Goal: Information Seeking & Learning: Check status

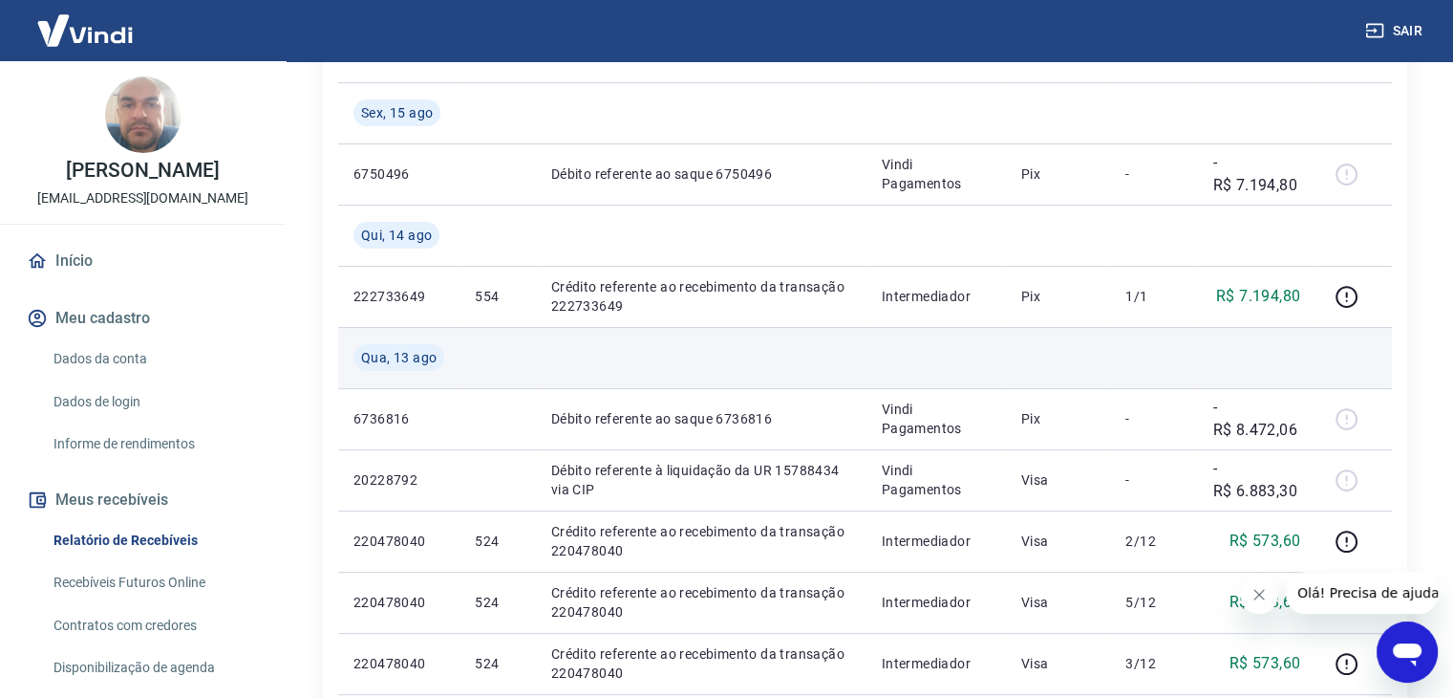
scroll to position [287, 0]
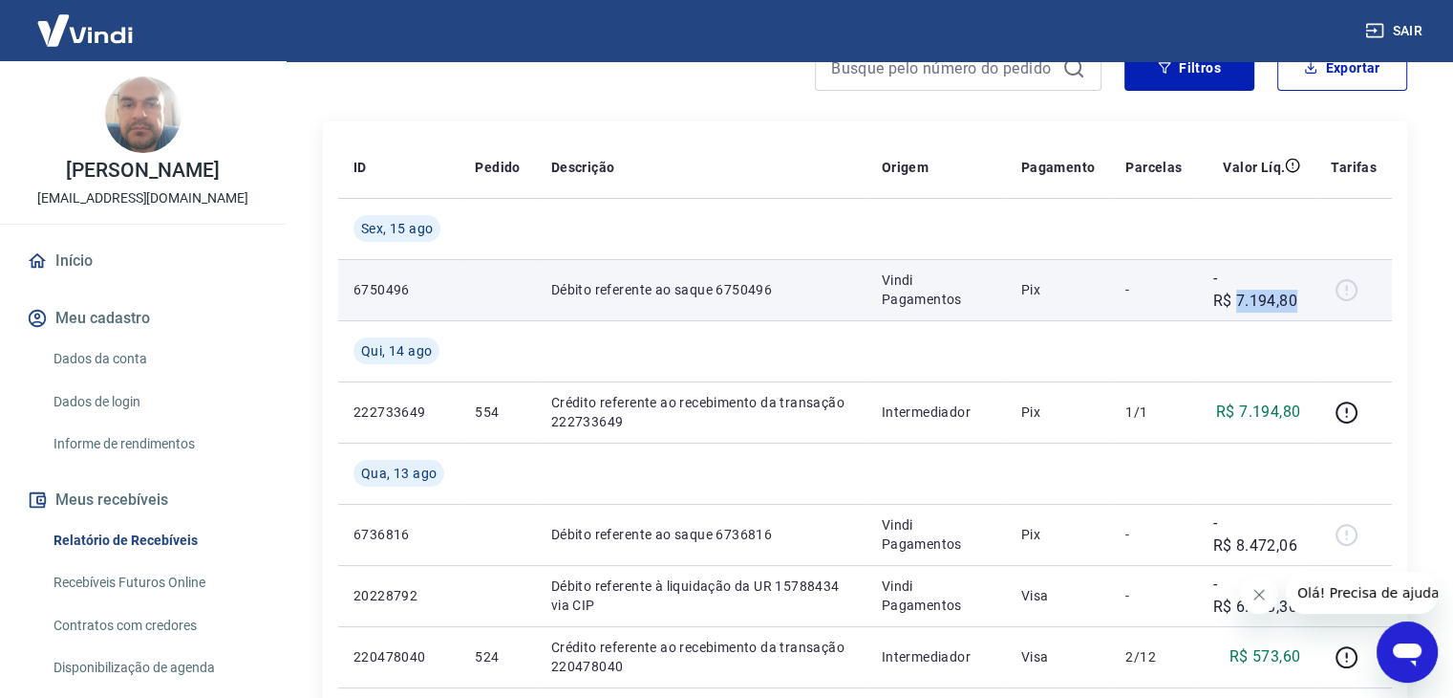
drag, startPoint x: 1239, startPoint y: 298, endPoint x: 1301, endPoint y: 305, distance: 61.5
click at [1301, 305] on p "-R$ 7.194,80" at bounding box center [1257, 290] width 88 height 46
copy p "7.194,80"
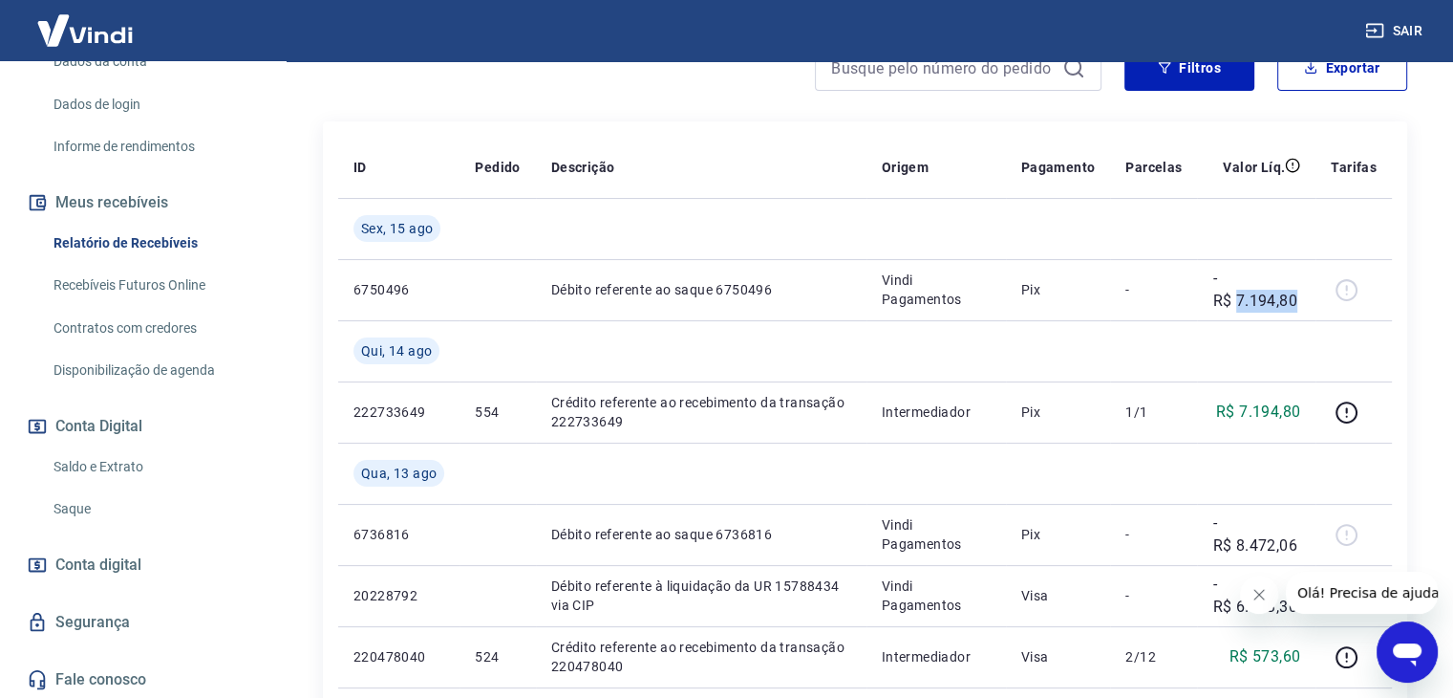
scroll to position [299, 0]
click at [138, 461] on link "Saldo e Extrato" at bounding box center [154, 464] width 217 height 39
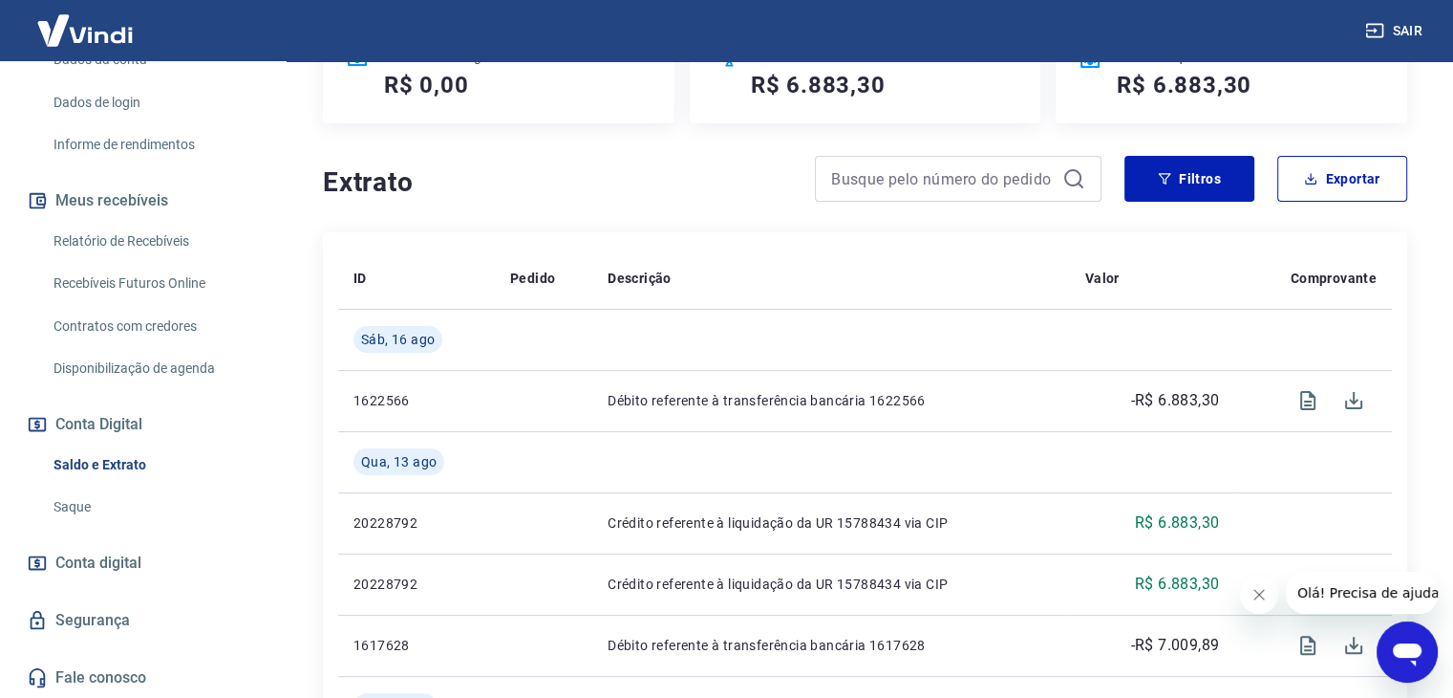
scroll to position [96, 0]
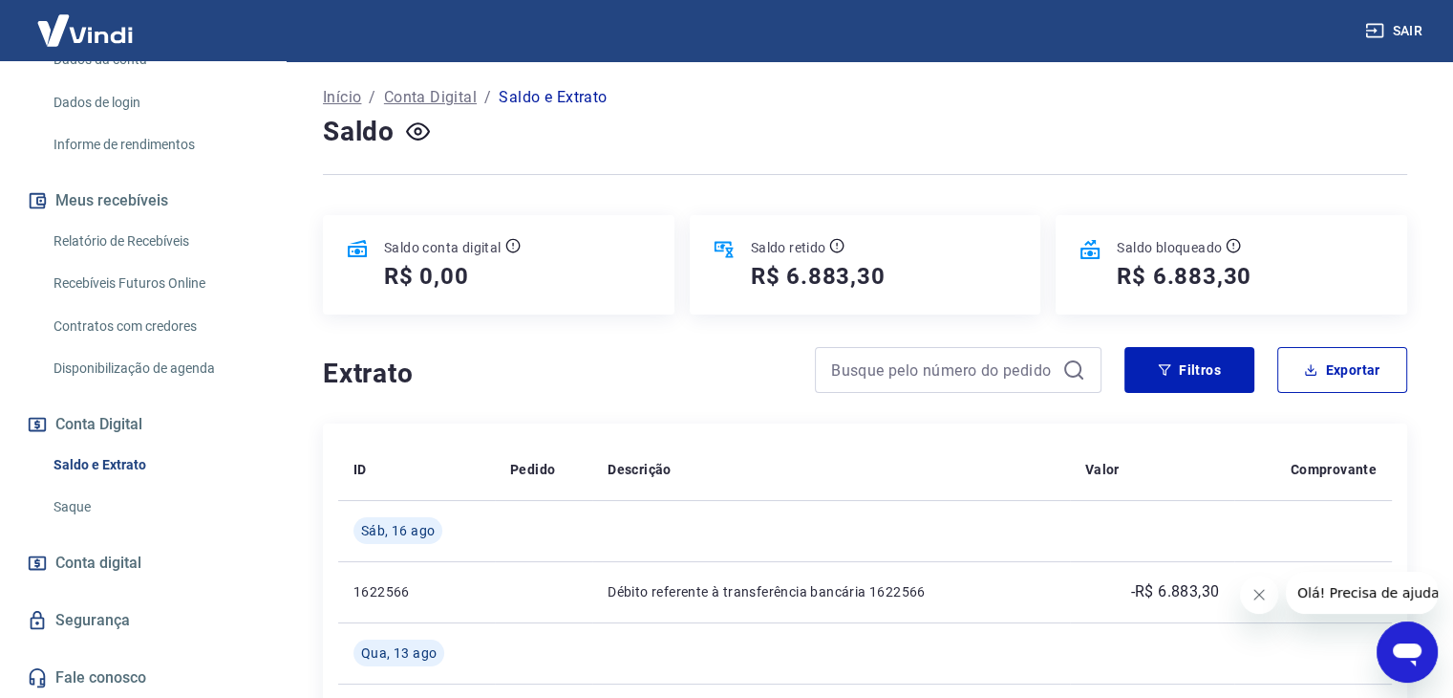
click at [809, 286] on h5 "R$ 6.883,30" at bounding box center [818, 276] width 135 height 31
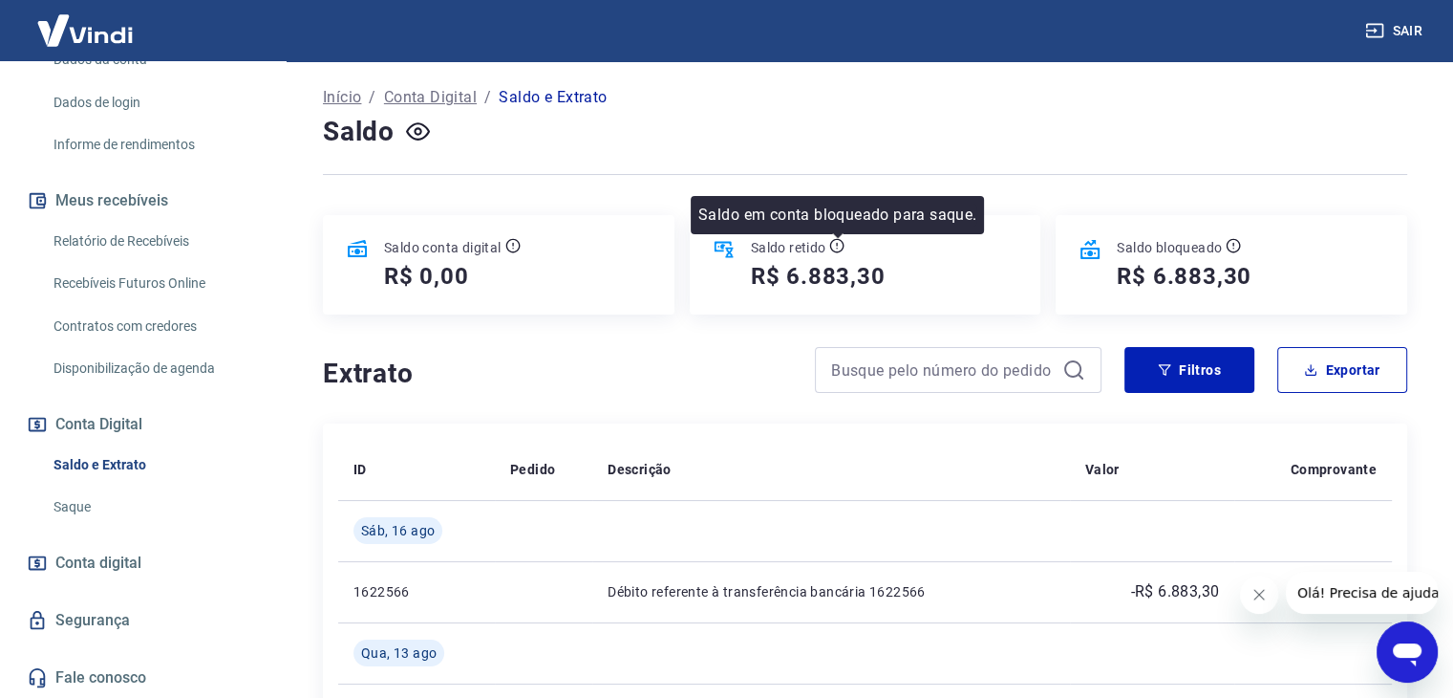
click at [841, 242] on icon at bounding box center [836, 245] width 15 height 15
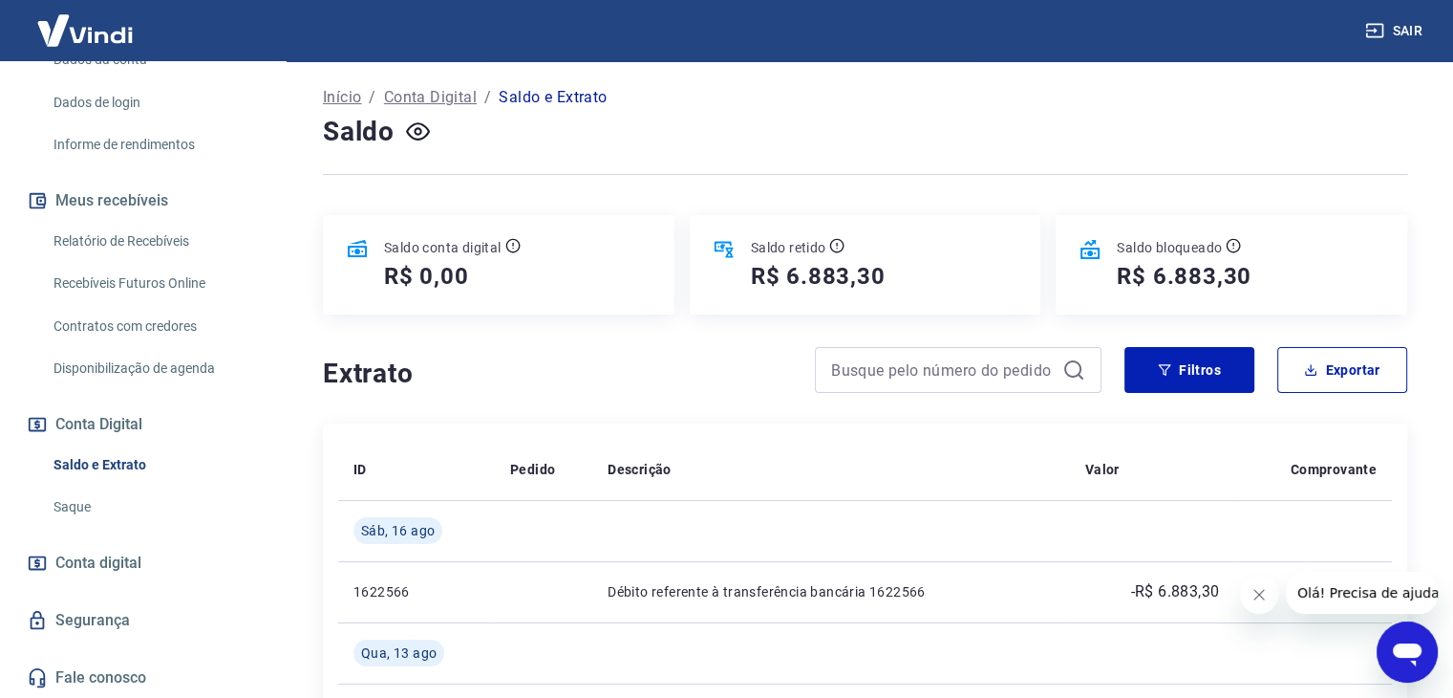
scroll to position [382, 0]
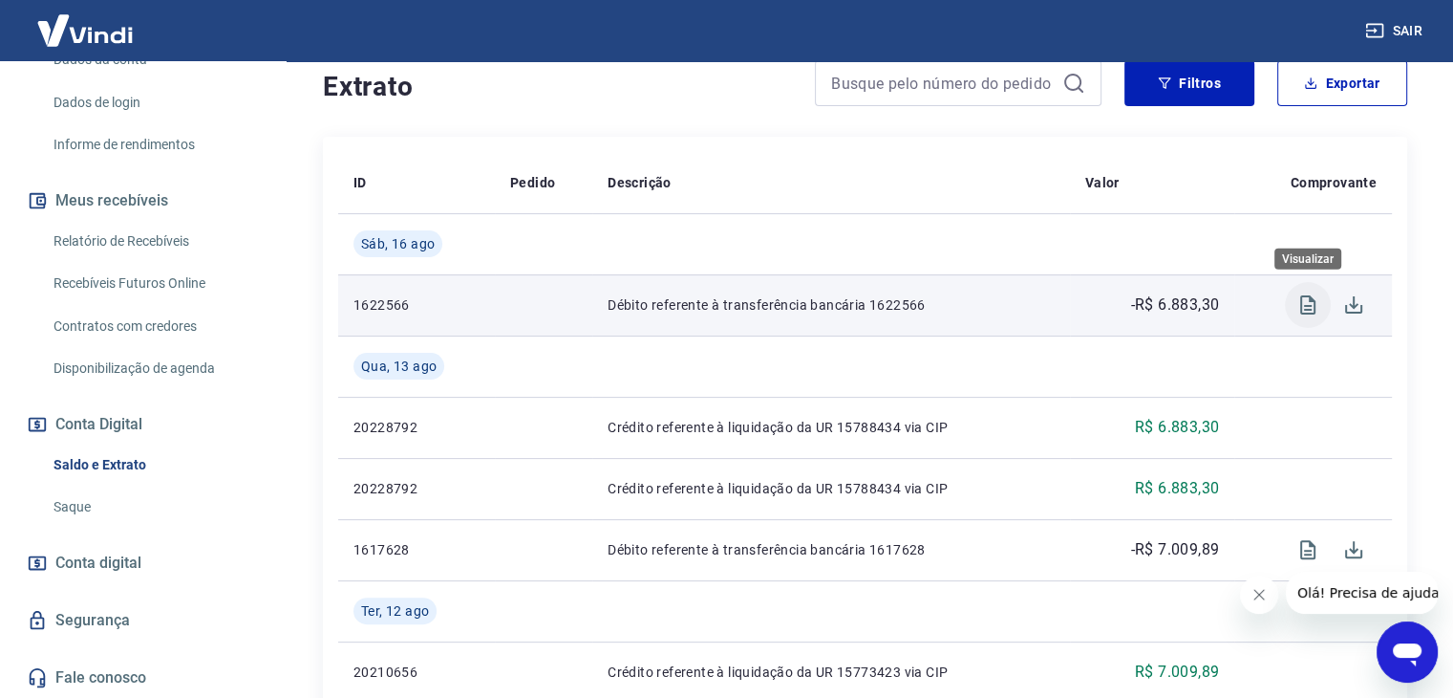
click at [1303, 302] on icon "Visualizar" at bounding box center [1308, 304] width 23 height 23
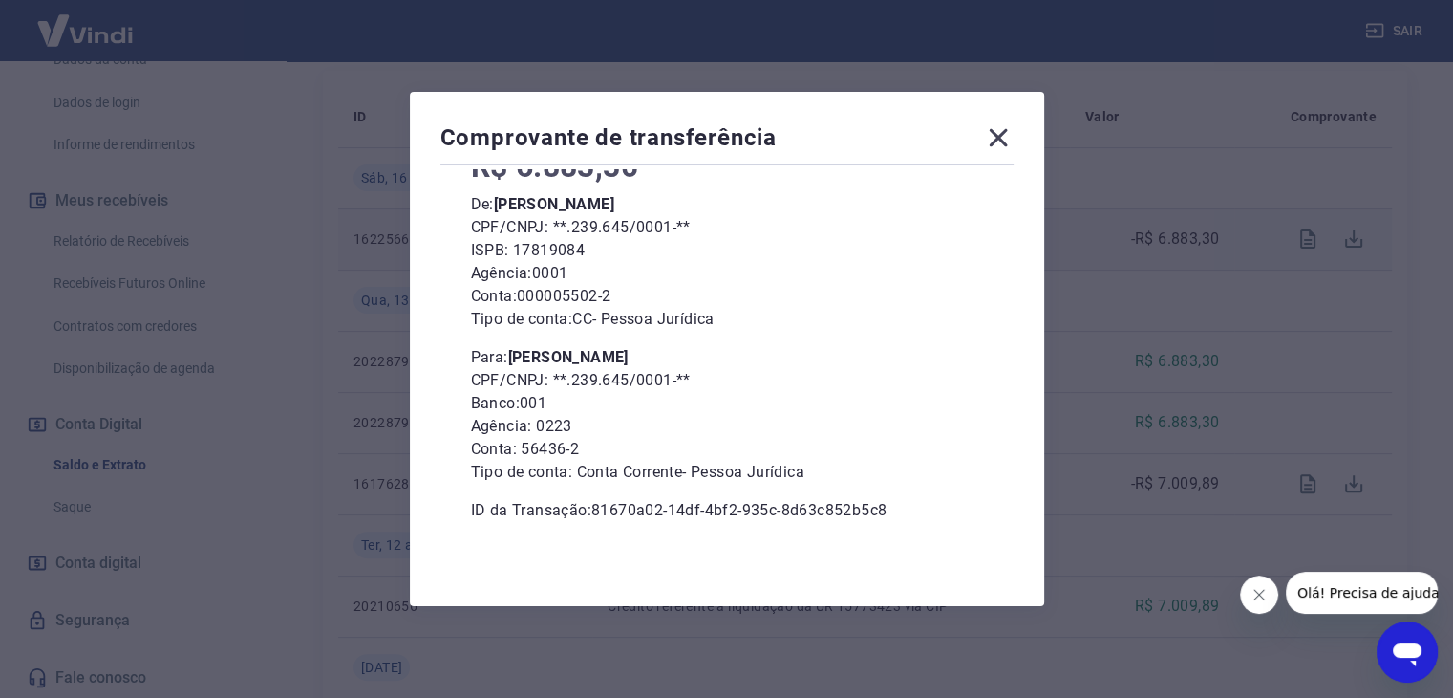
scroll to position [573, 0]
click at [1004, 126] on icon at bounding box center [998, 137] width 31 height 31
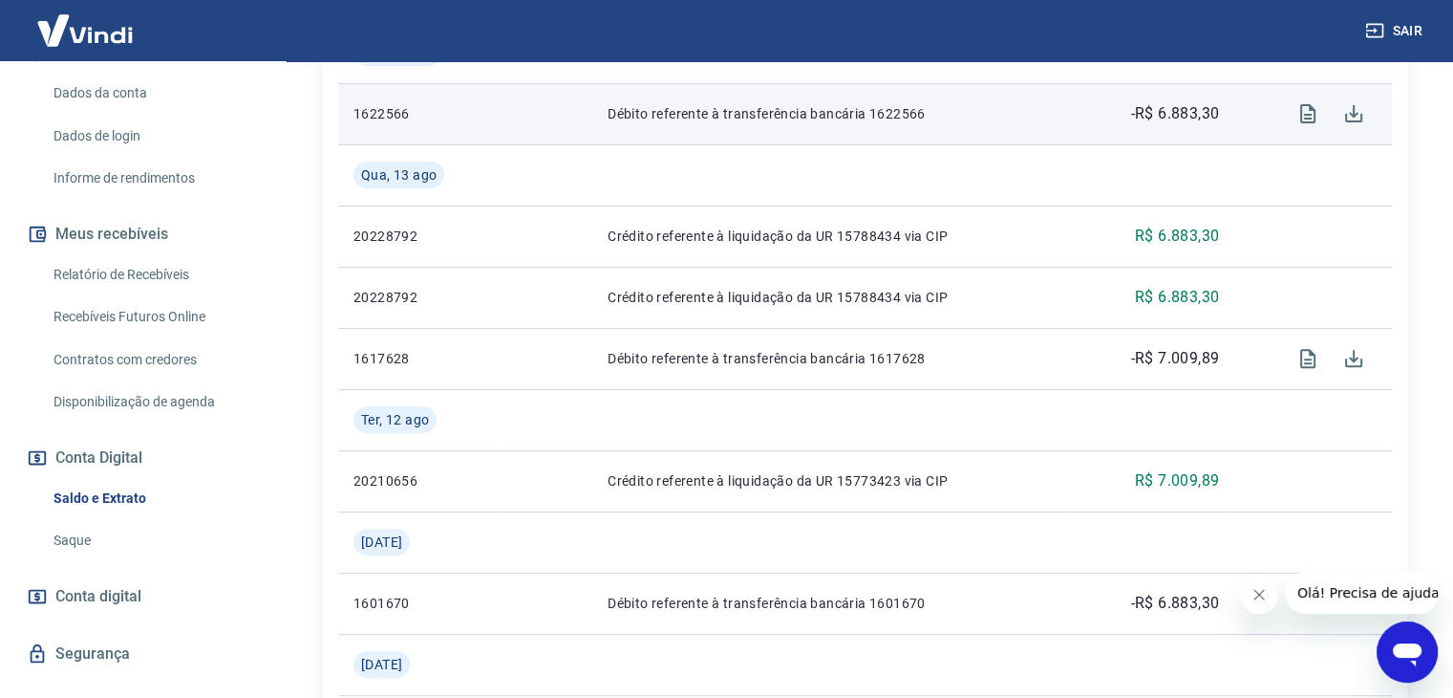
scroll to position [299, 0]
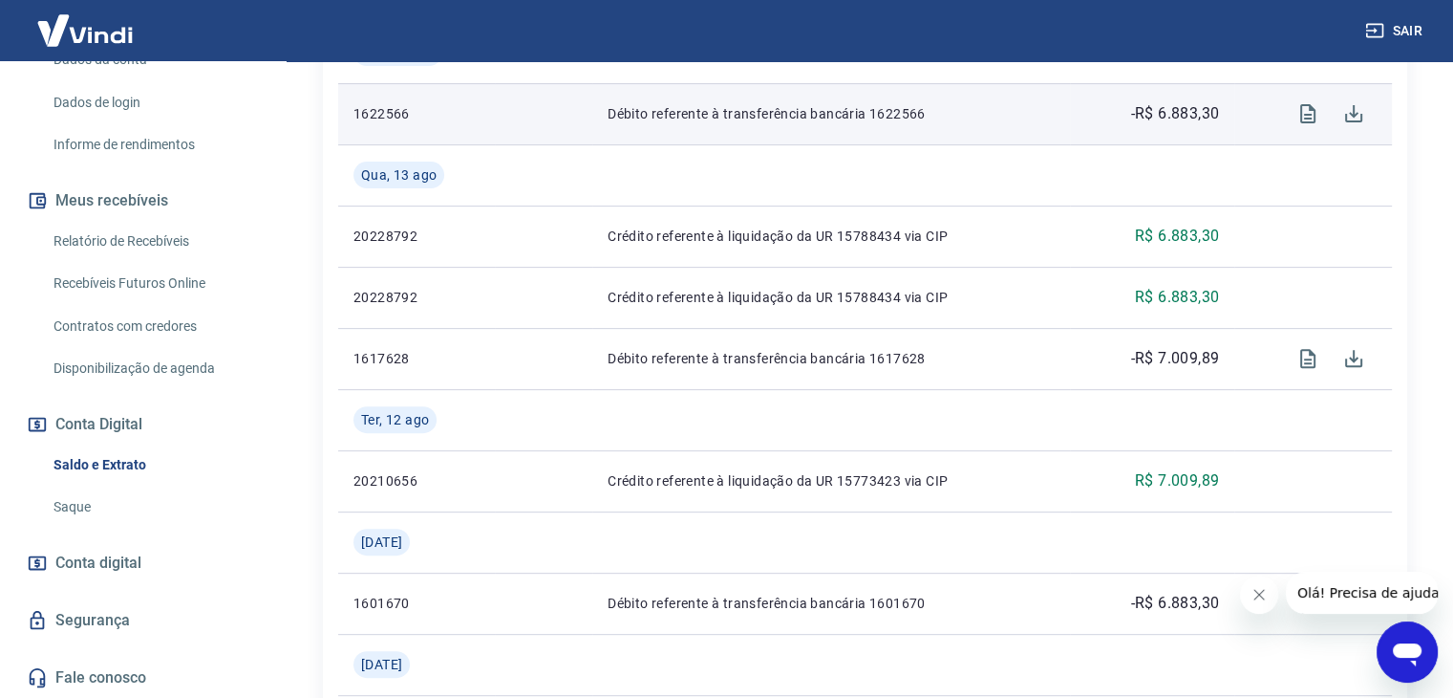
click at [107, 499] on link "Saque" at bounding box center [154, 506] width 217 height 39
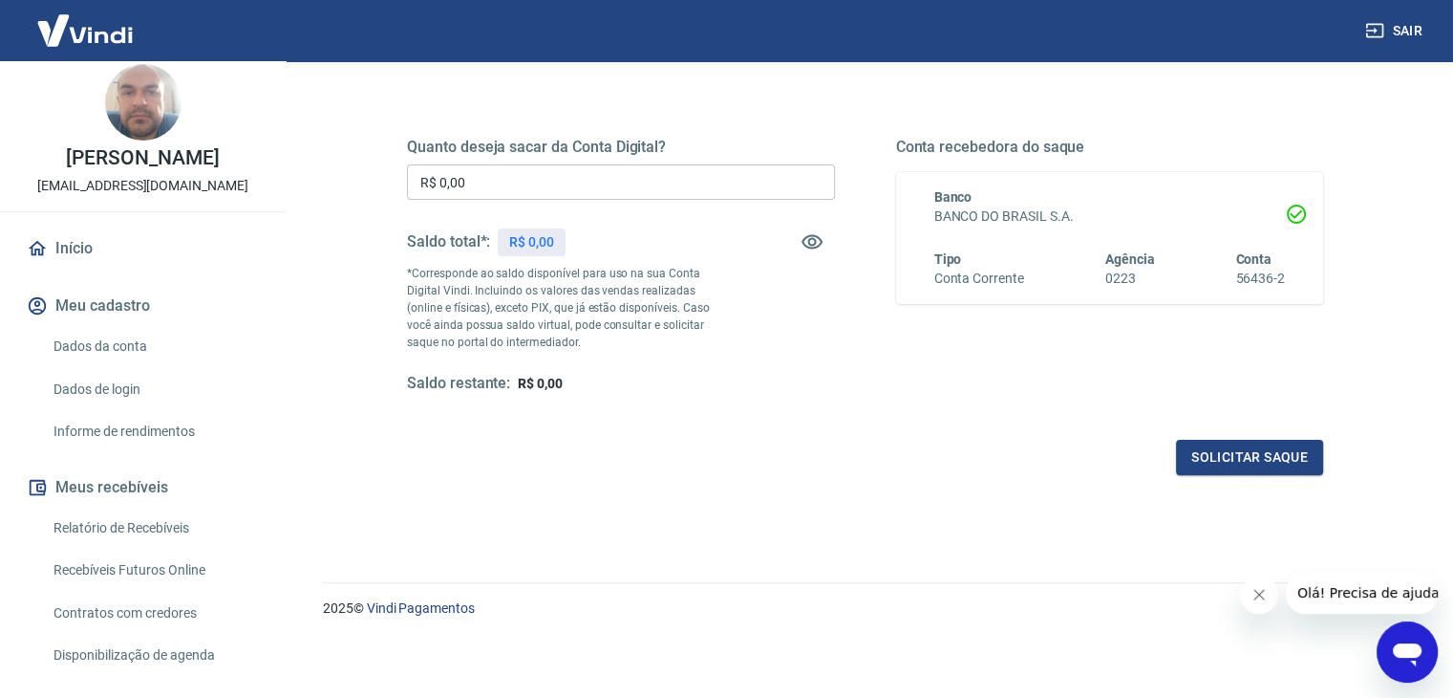
scroll to position [108, 0]
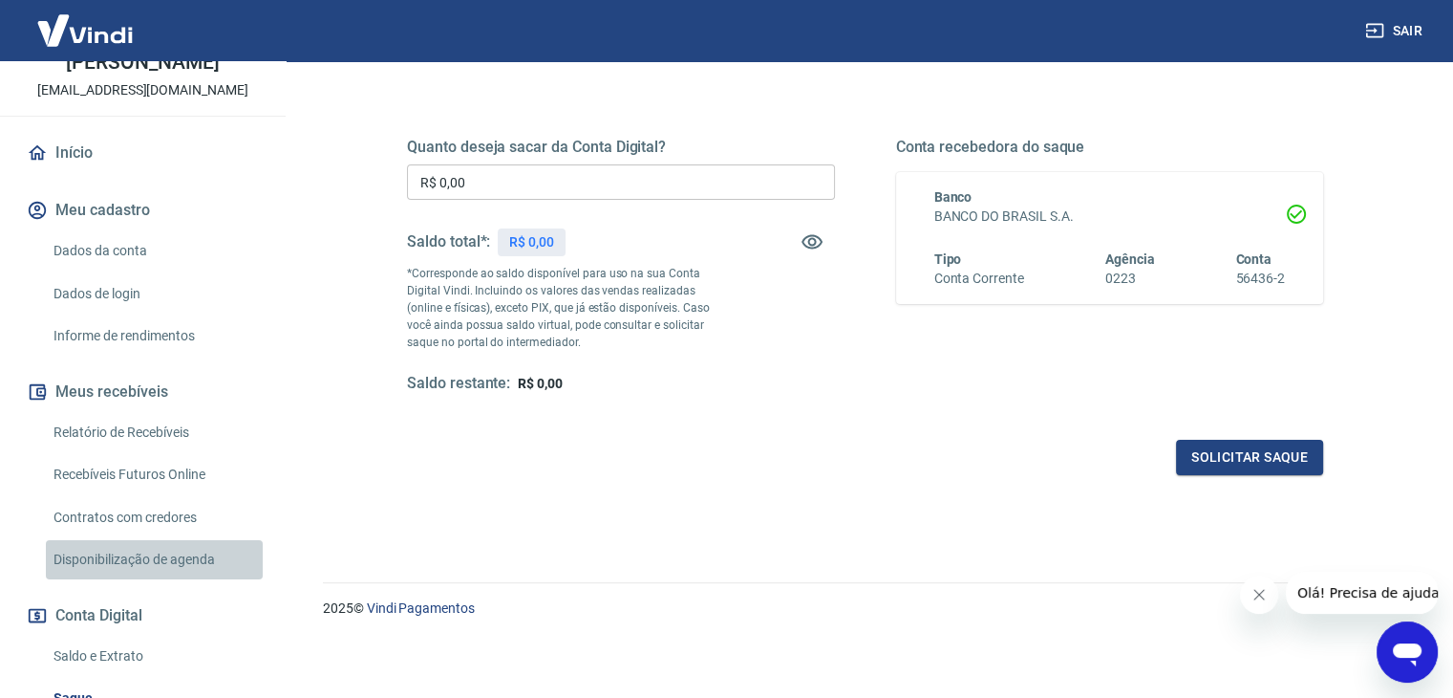
click at [200, 558] on link "Disponibilização de agenda" at bounding box center [154, 559] width 217 height 39
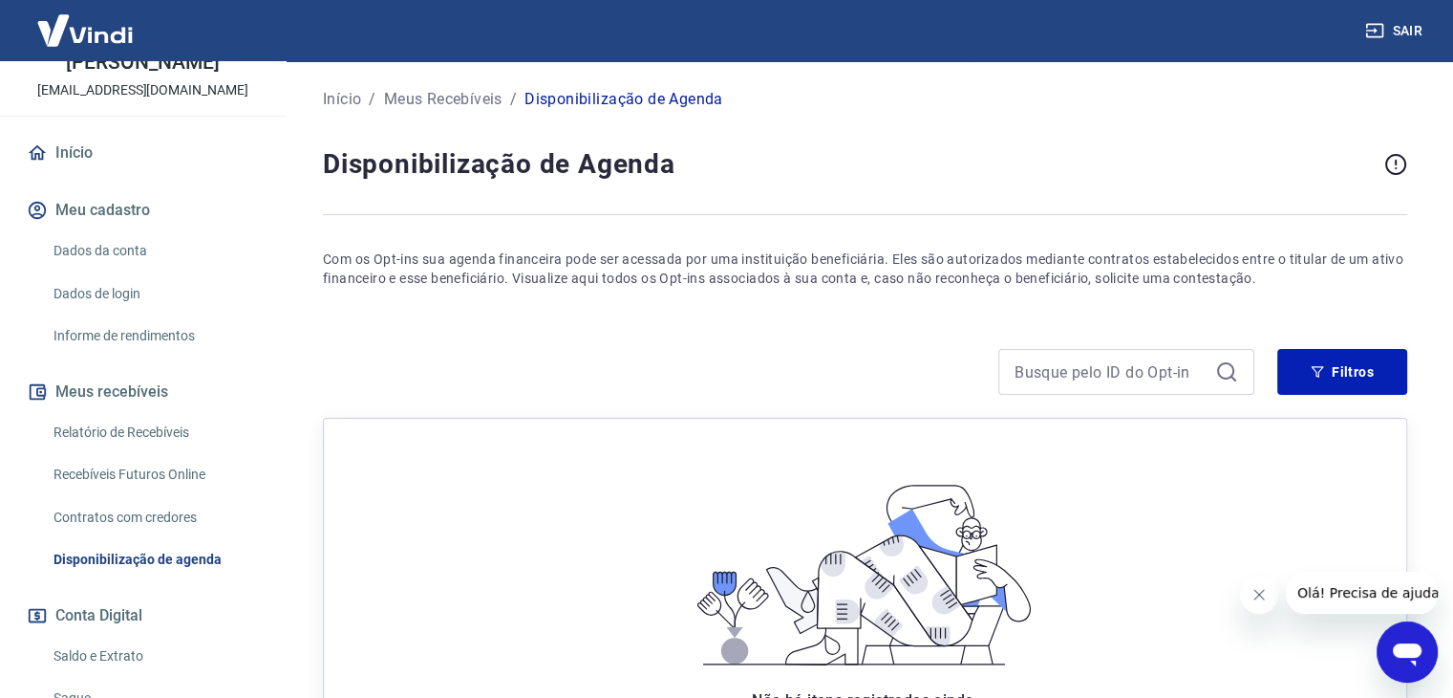
click at [141, 517] on link "Contratos com credores" at bounding box center [154, 517] width 217 height 39
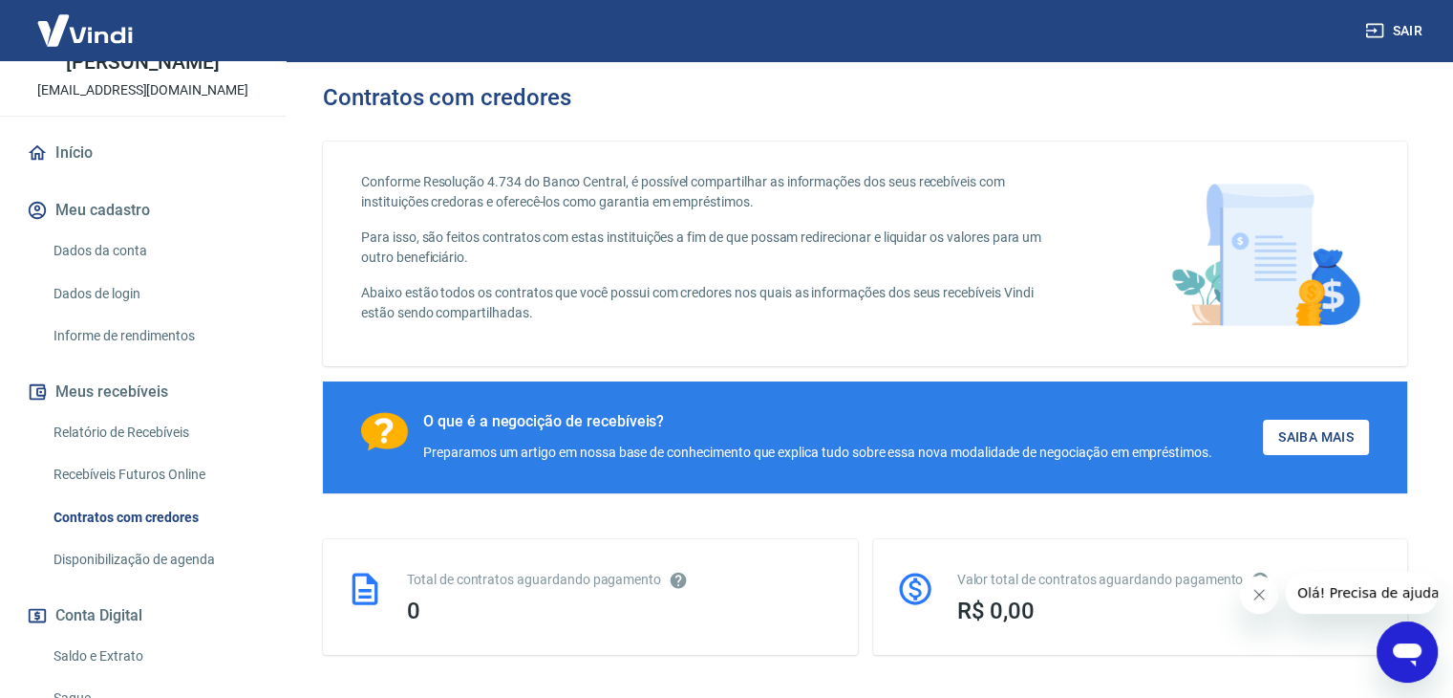
scroll to position [299, 0]
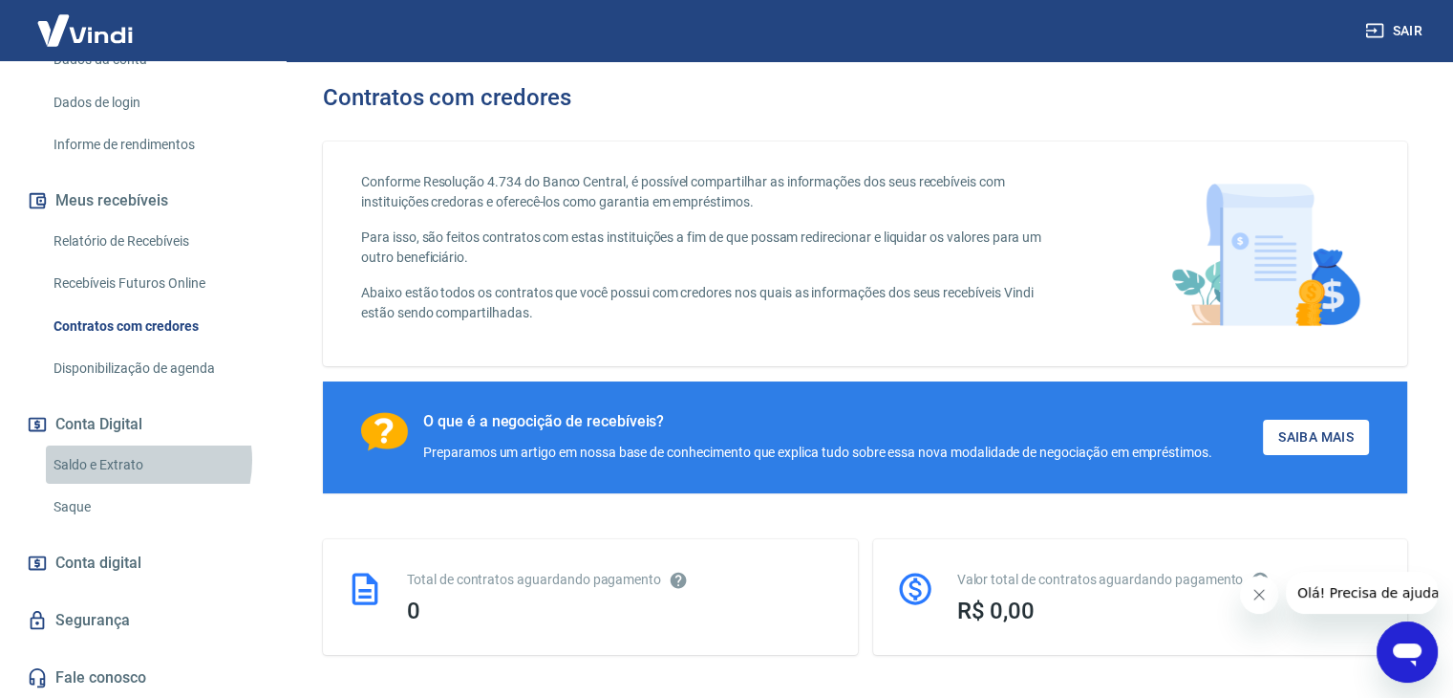
click at [132, 460] on link "Saldo e Extrato" at bounding box center [154, 464] width 217 height 39
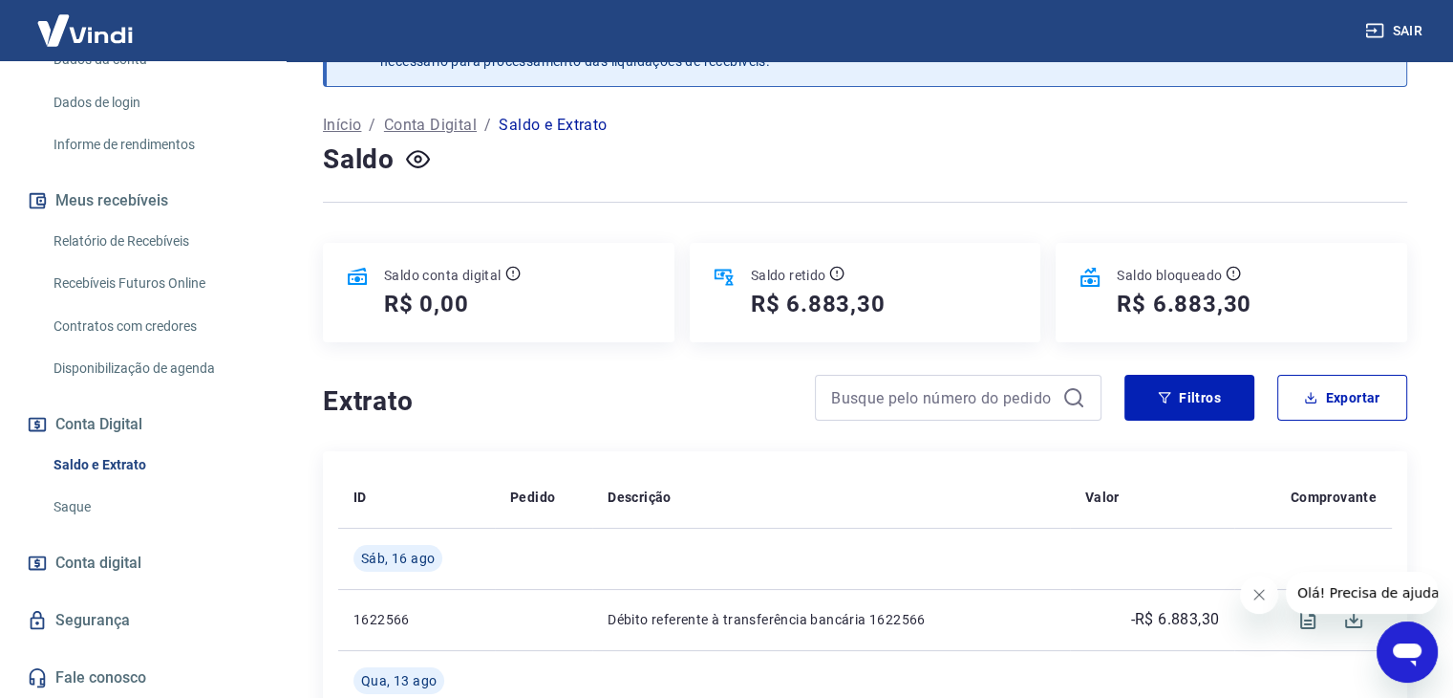
scroll to position [287, 0]
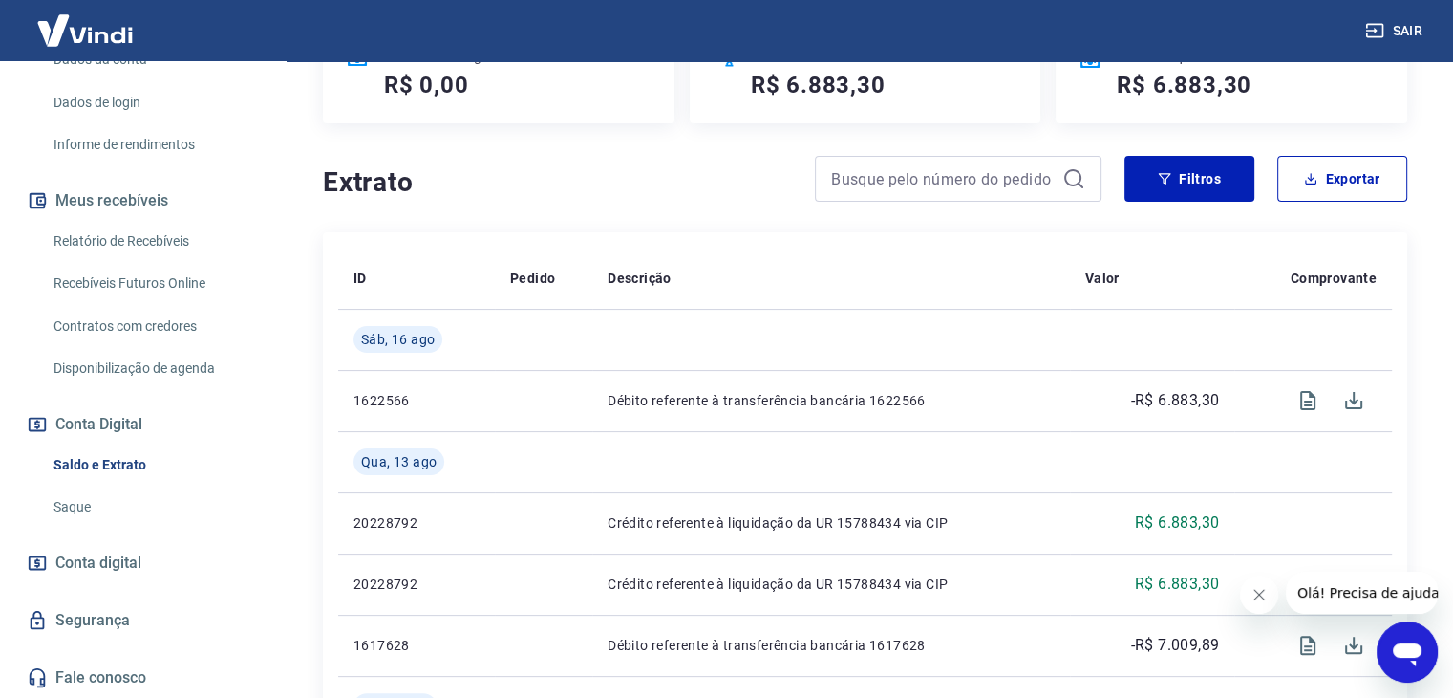
click at [68, 619] on link "Segurança" at bounding box center [143, 620] width 240 height 42
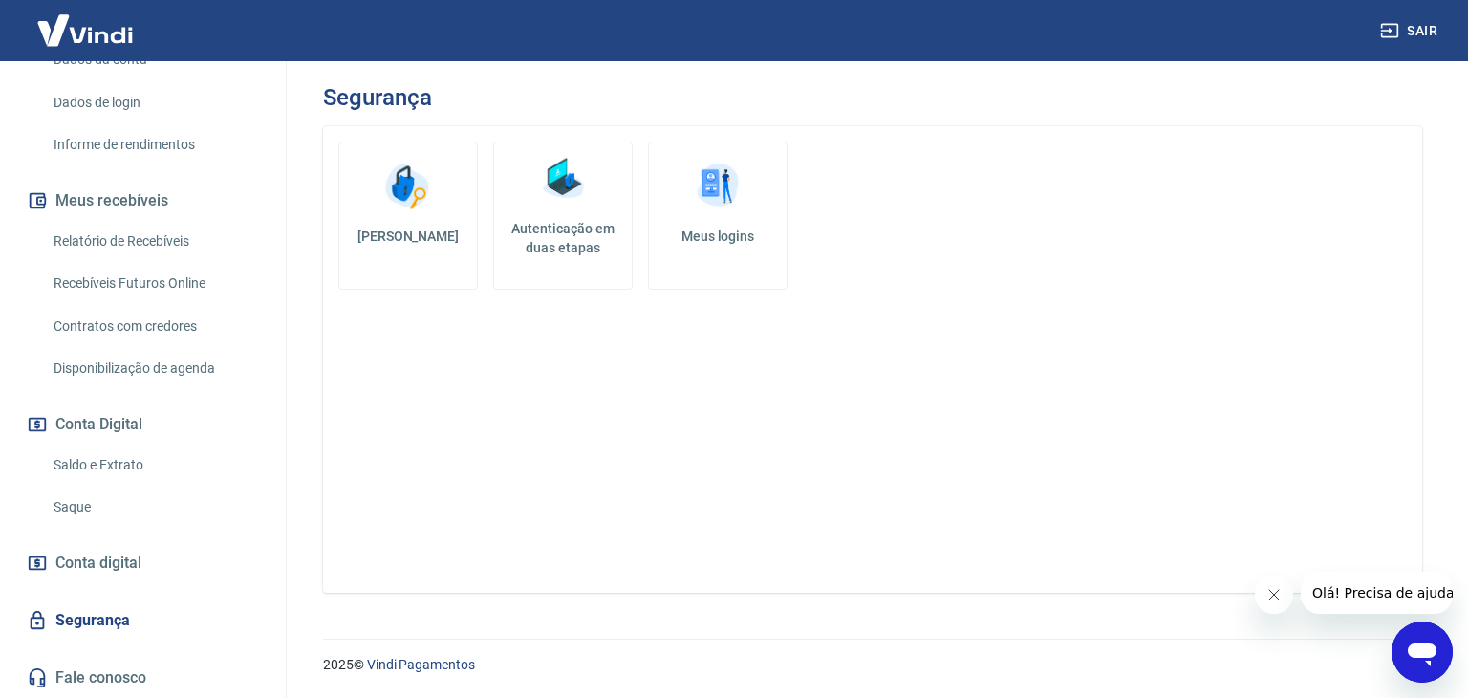
click at [138, 556] on span "Conta digital" at bounding box center [98, 562] width 86 height 27
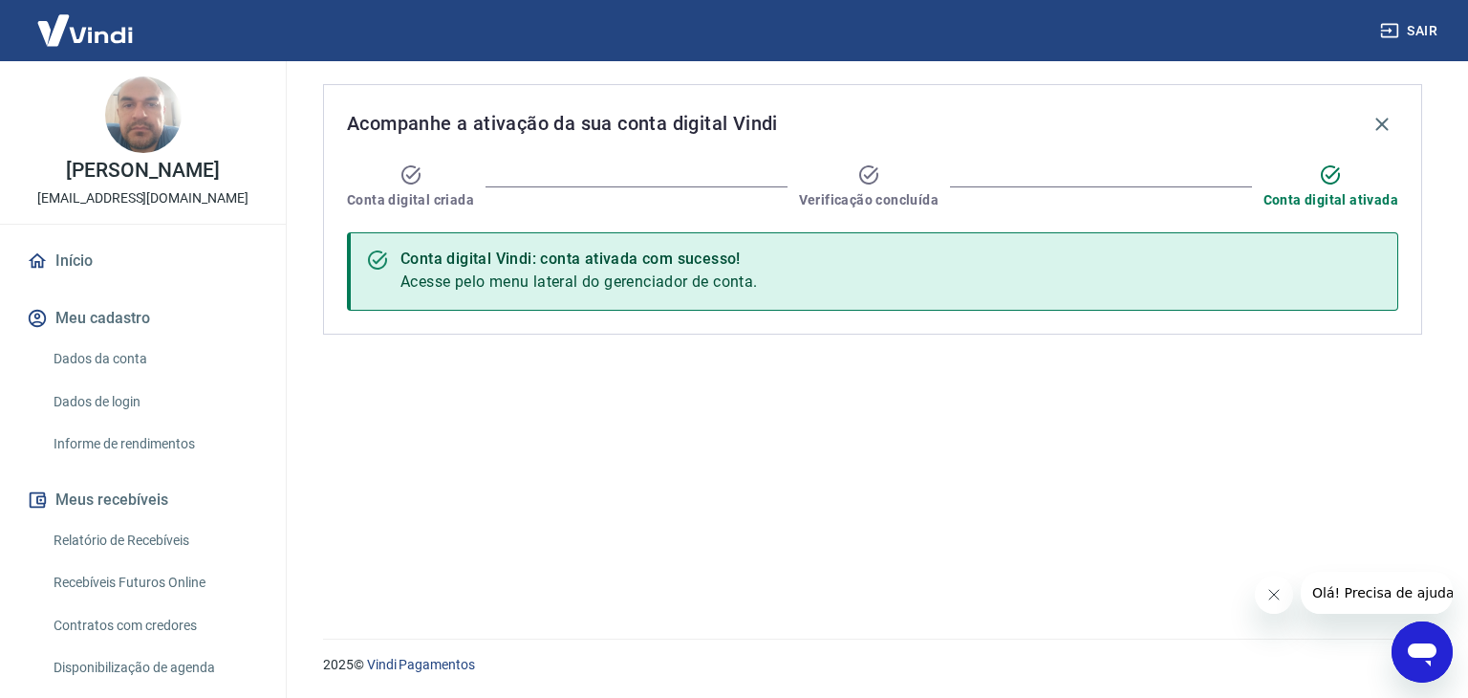
click at [137, 175] on p "[PERSON_NAME]" at bounding box center [142, 171] width 153 height 20
click at [101, 261] on link "Início" at bounding box center [143, 261] width 240 height 42
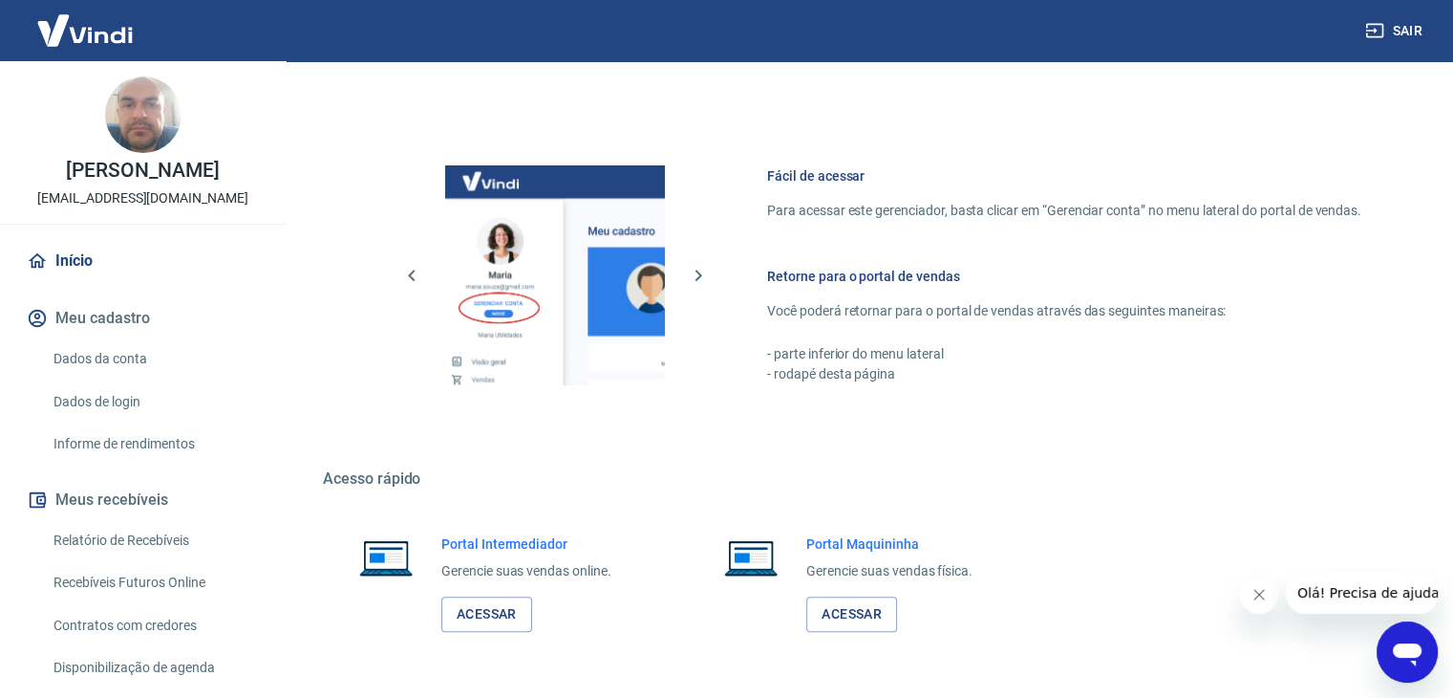
scroll to position [810, 0]
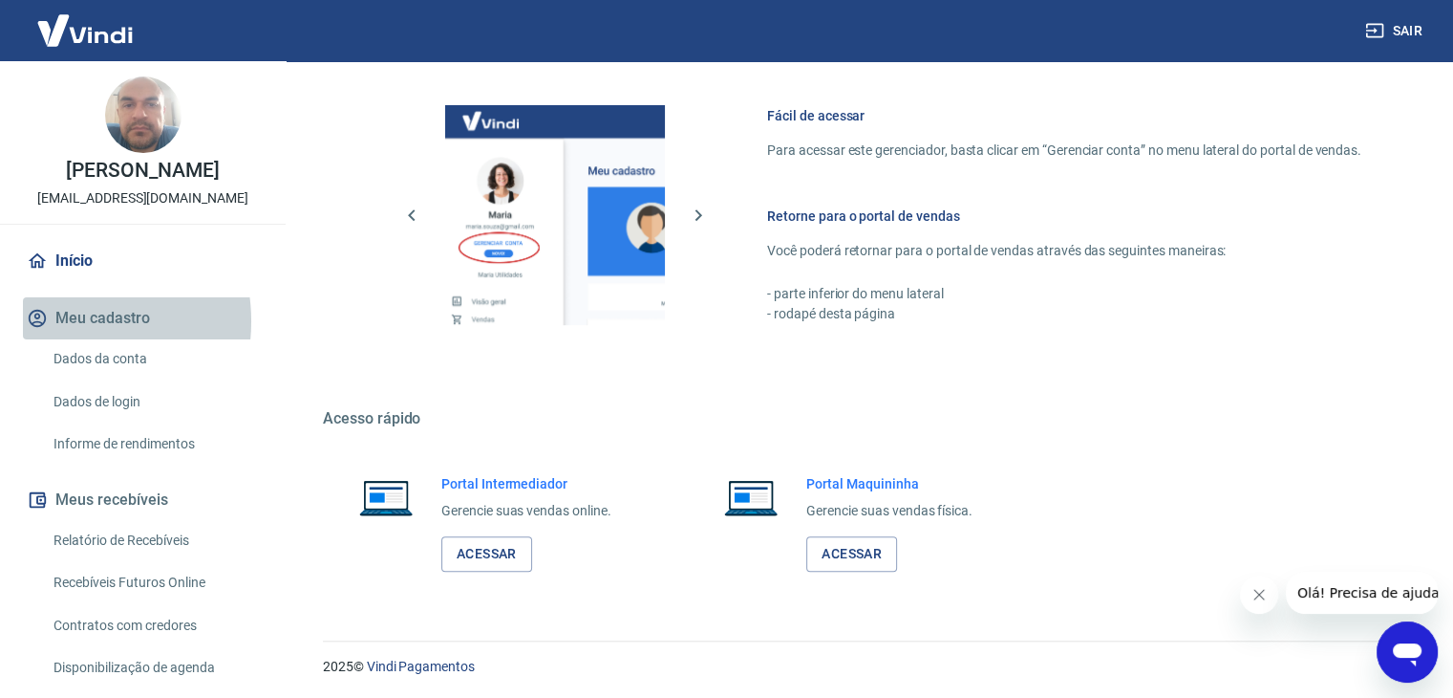
click at [63, 321] on button "Meu cadastro" at bounding box center [143, 318] width 240 height 42
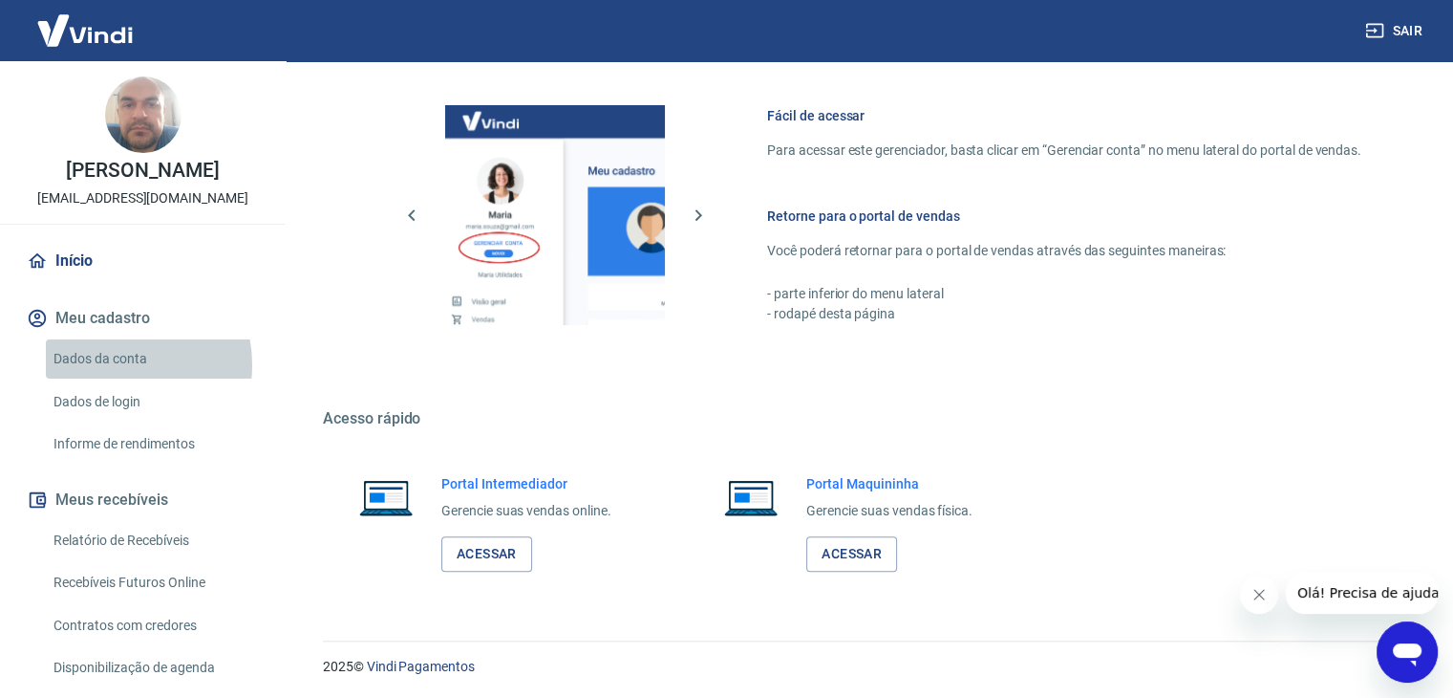
click at [111, 363] on link "Dados da conta" at bounding box center [154, 358] width 217 height 39
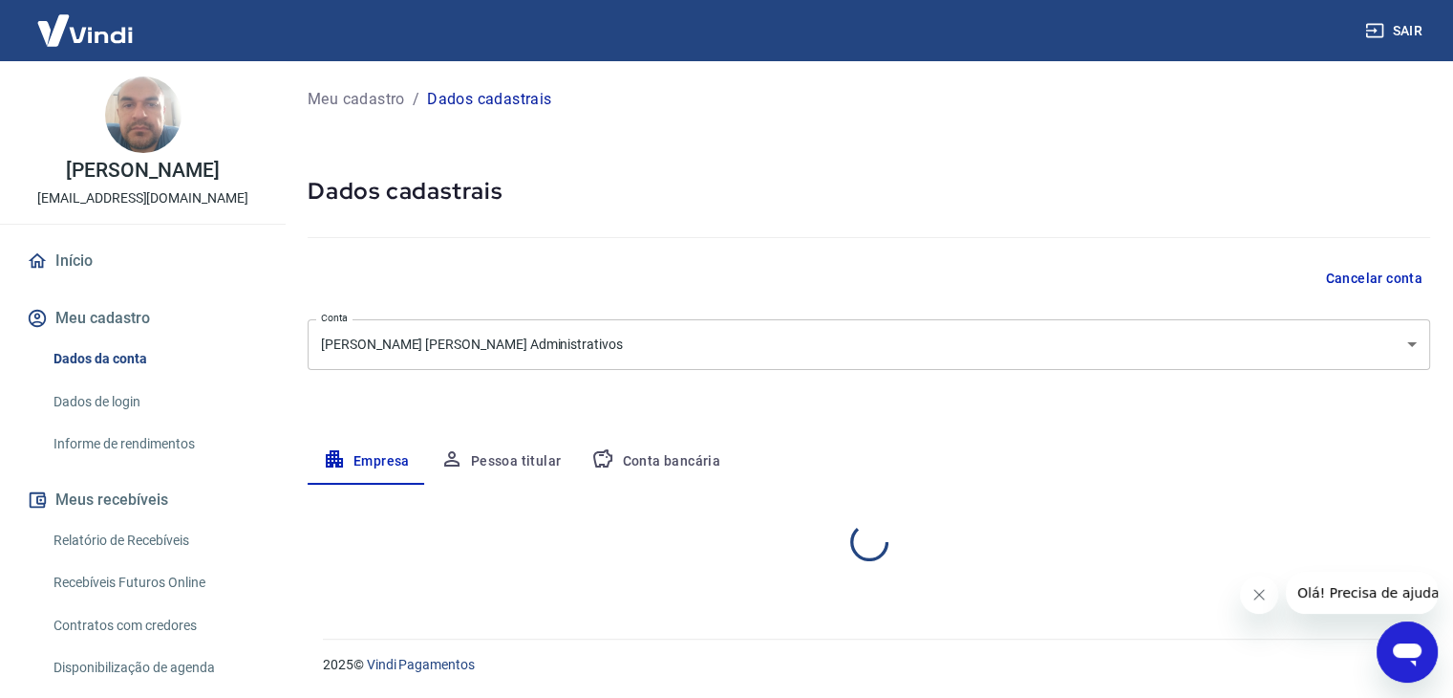
select select "SP"
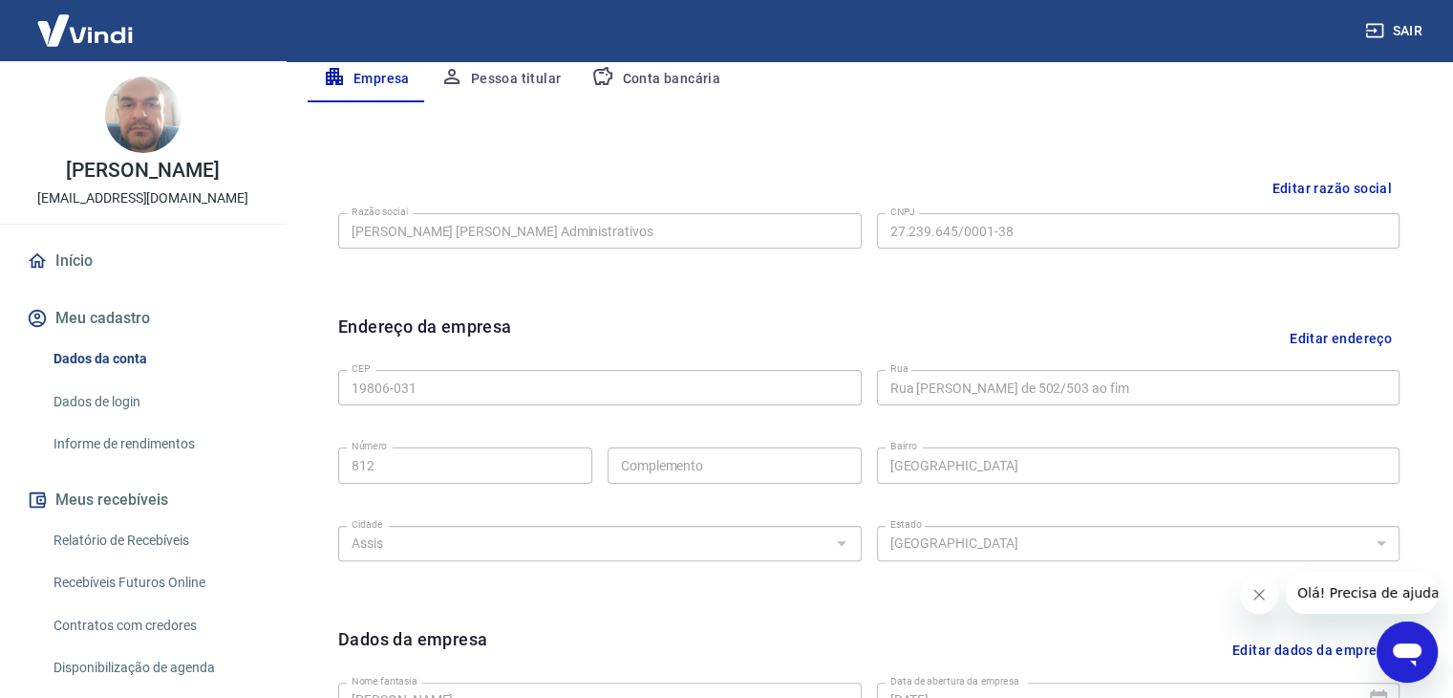
scroll to position [299, 0]
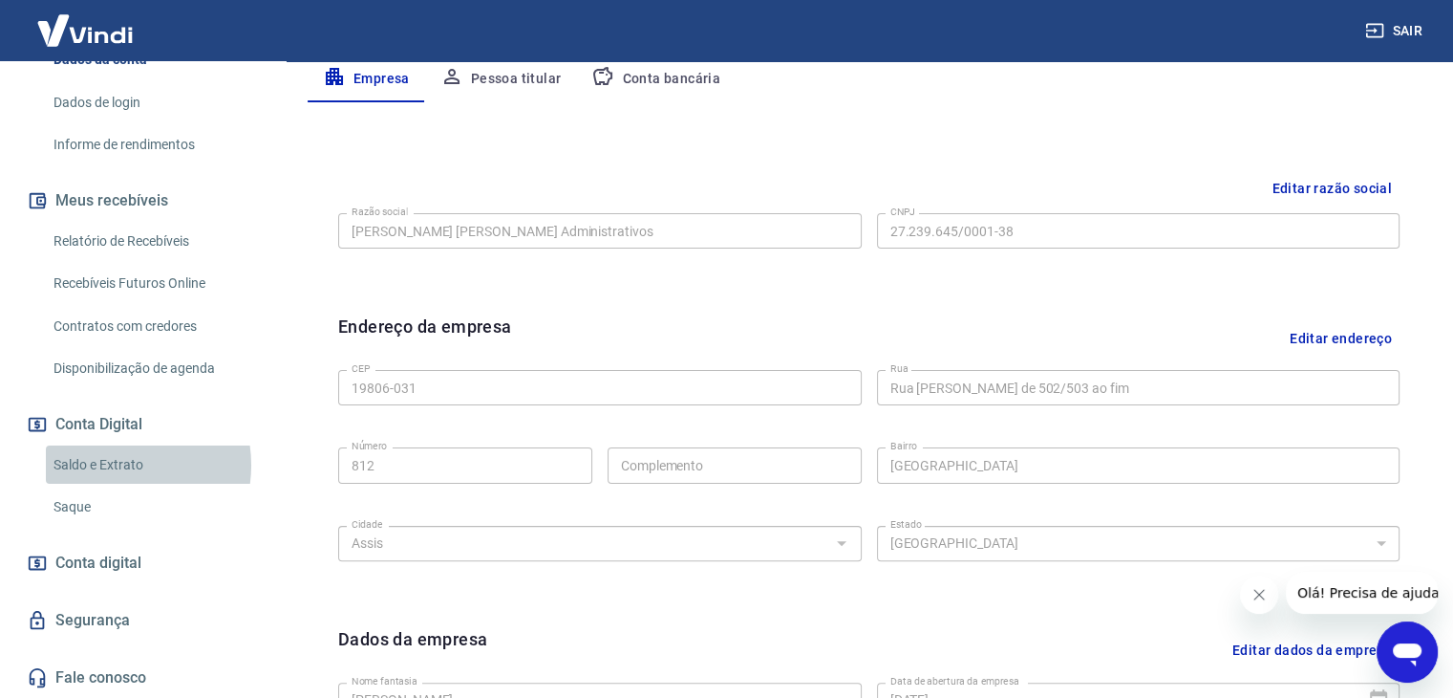
click at [110, 464] on link "Saldo e Extrato" at bounding box center [154, 464] width 217 height 39
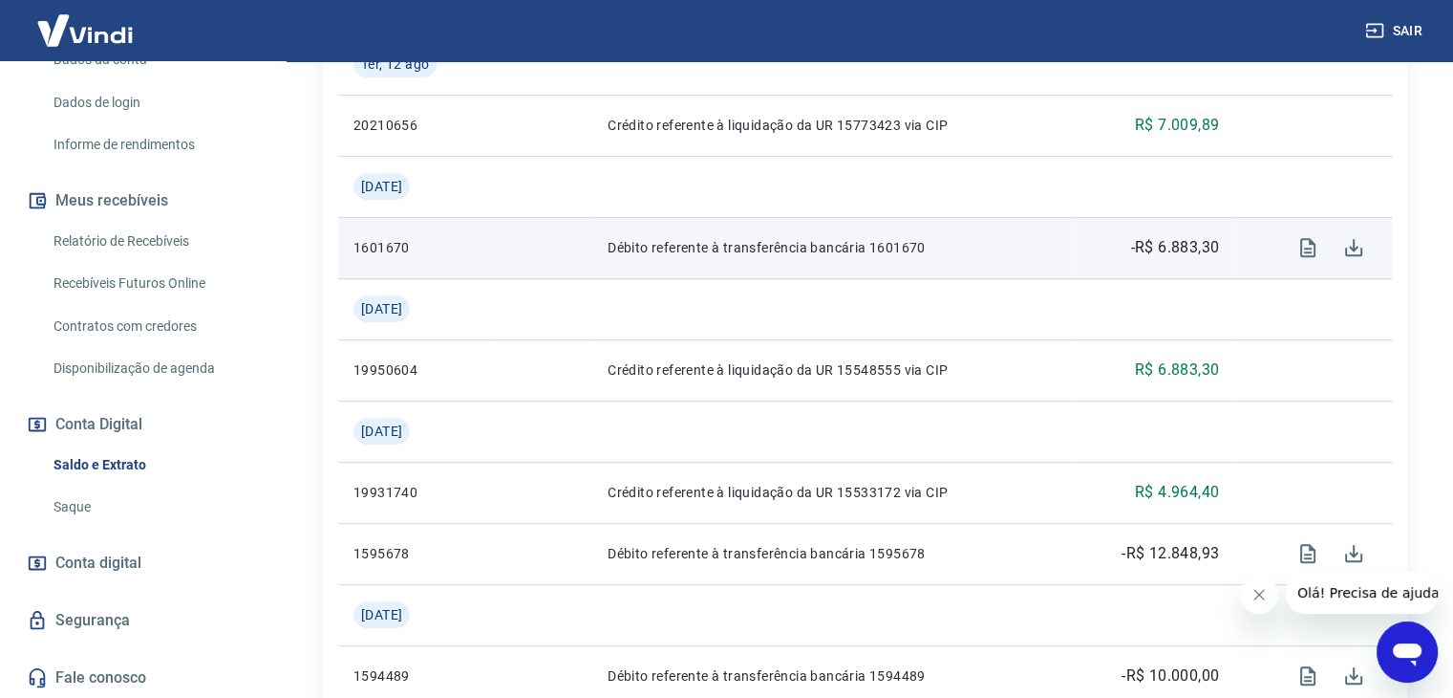
scroll to position [1032, 0]
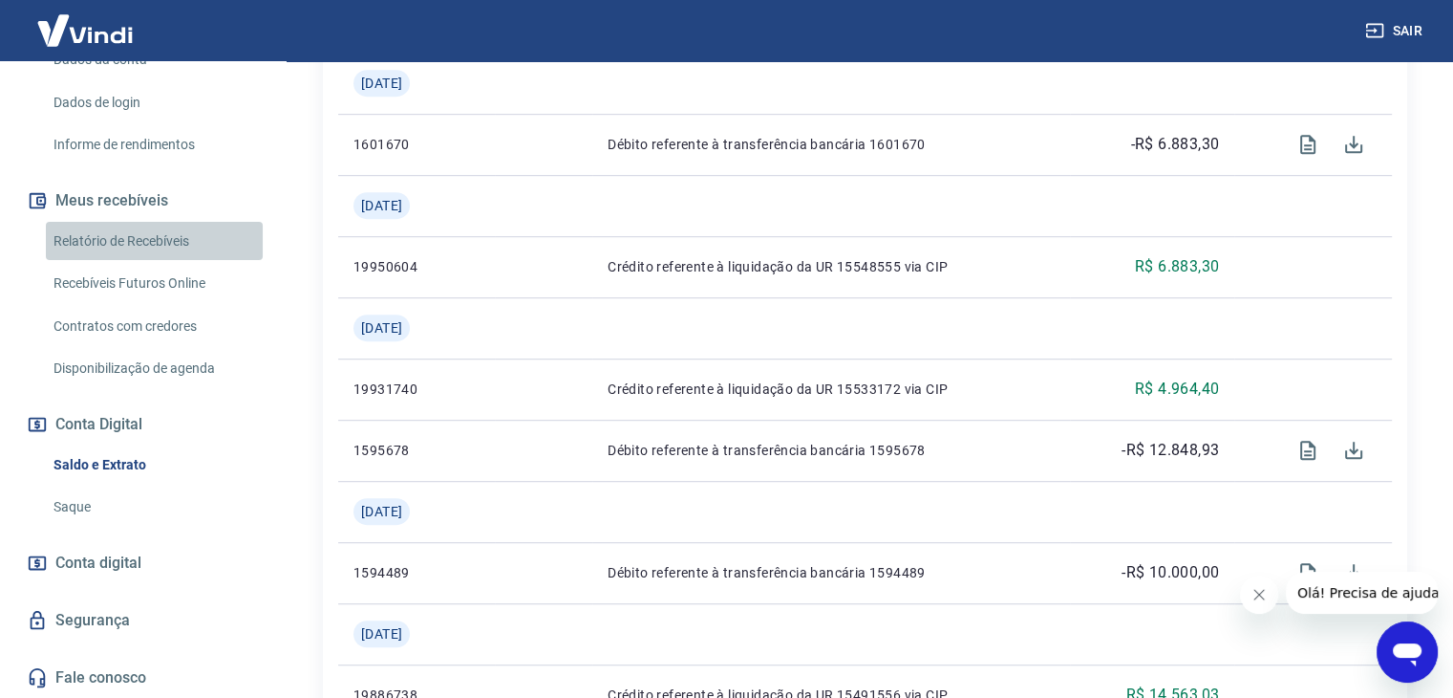
click at [157, 228] on link "Relatório de Recebíveis" at bounding box center [154, 241] width 217 height 39
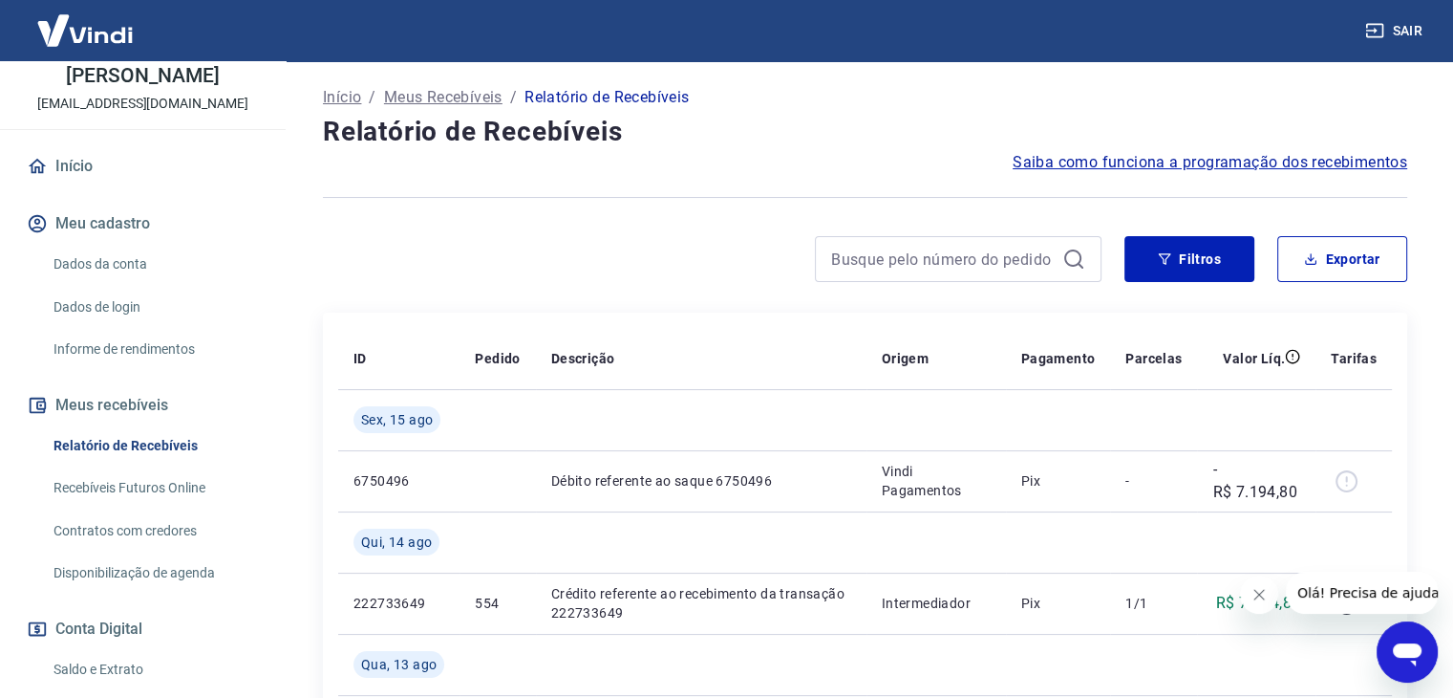
scroll to position [191, 0]
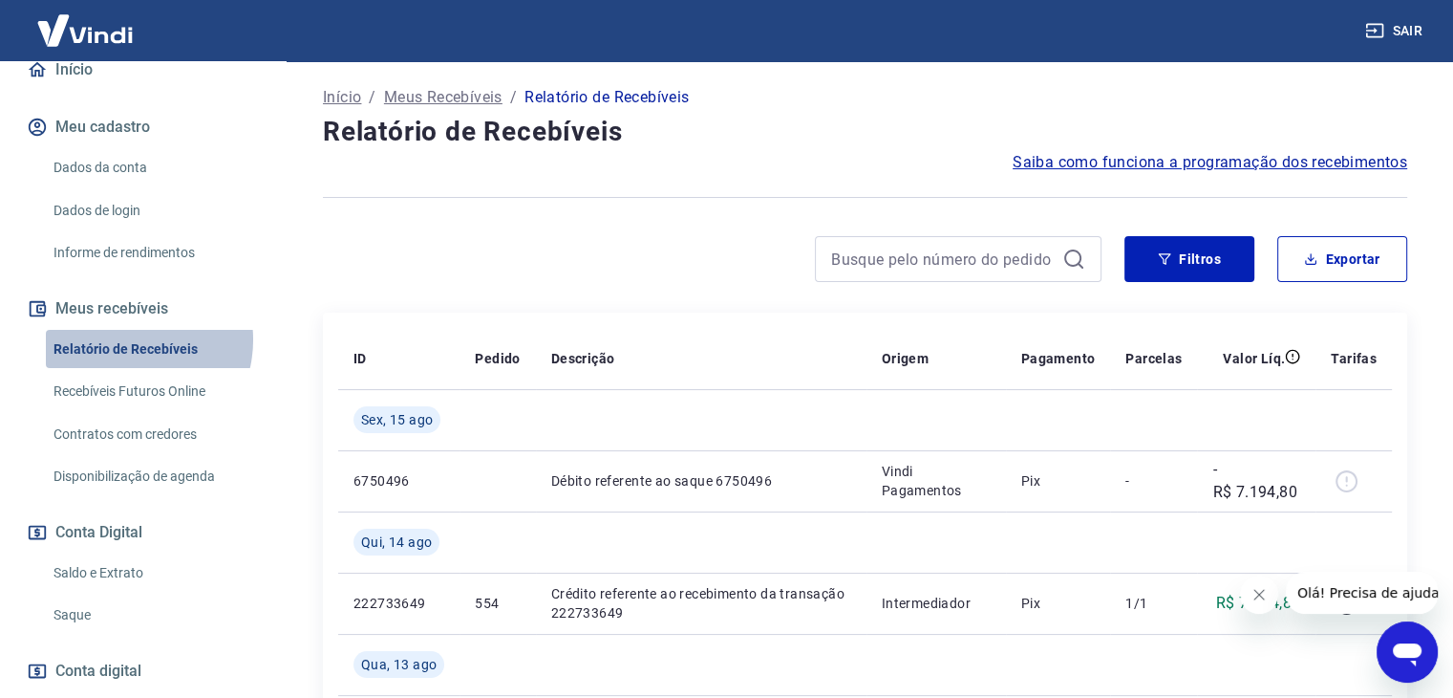
click at [127, 339] on link "Relatório de Recebíveis" at bounding box center [154, 349] width 217 height 39
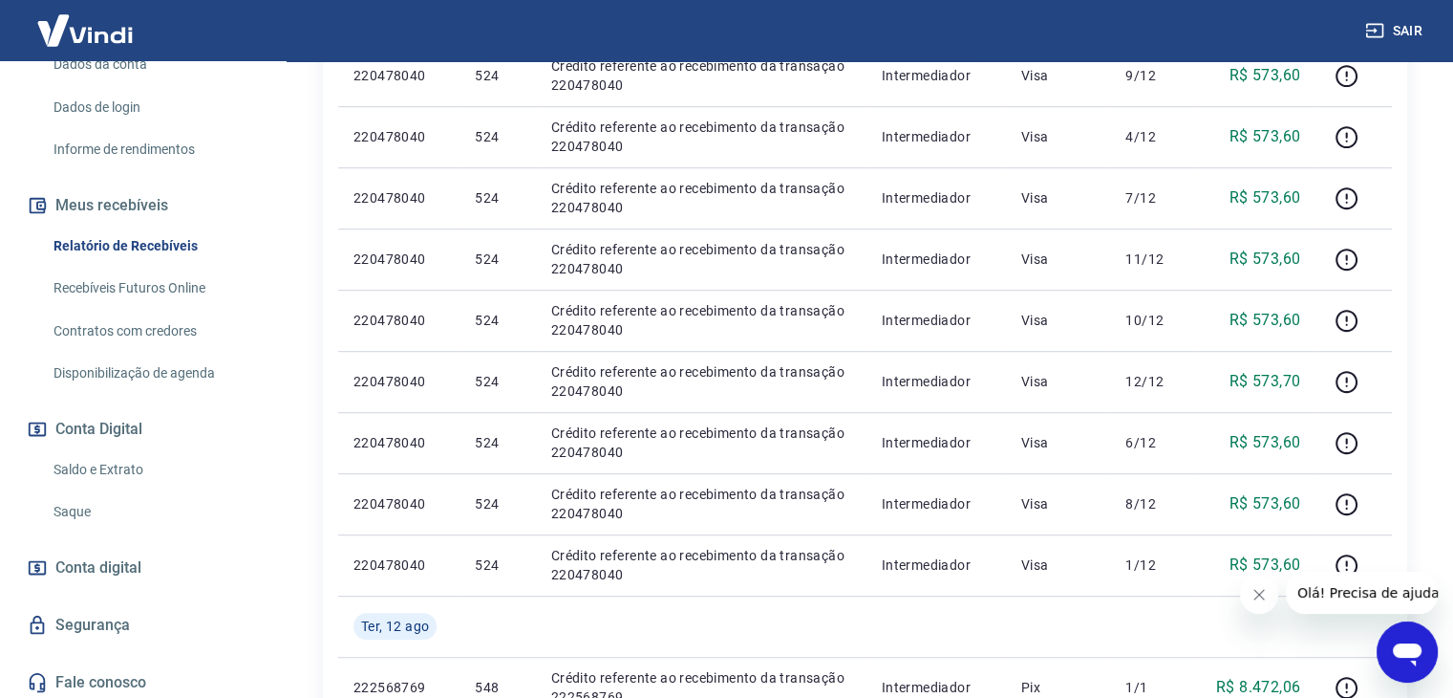
scroll to position [299, 0]
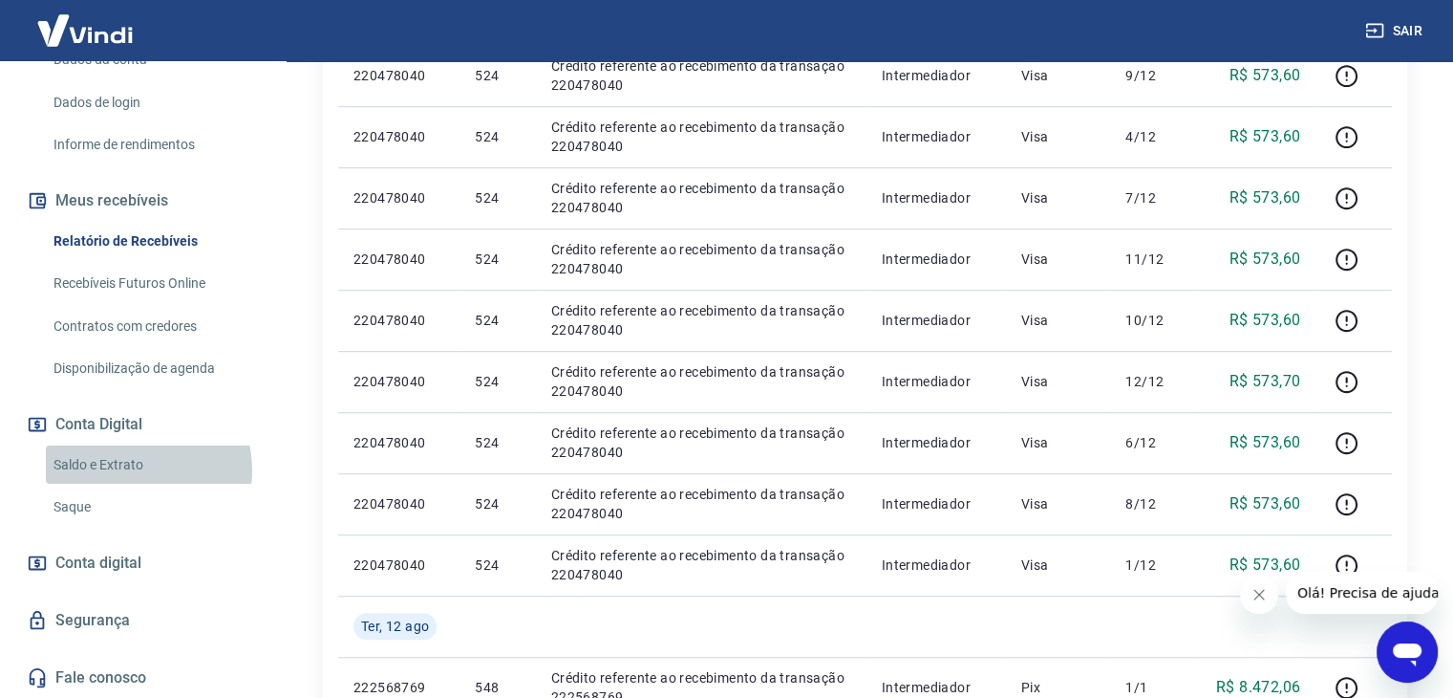
click at [140, 468] on link "Saldo e Extrato" at bounding box center [154, 464] width 217 height 39
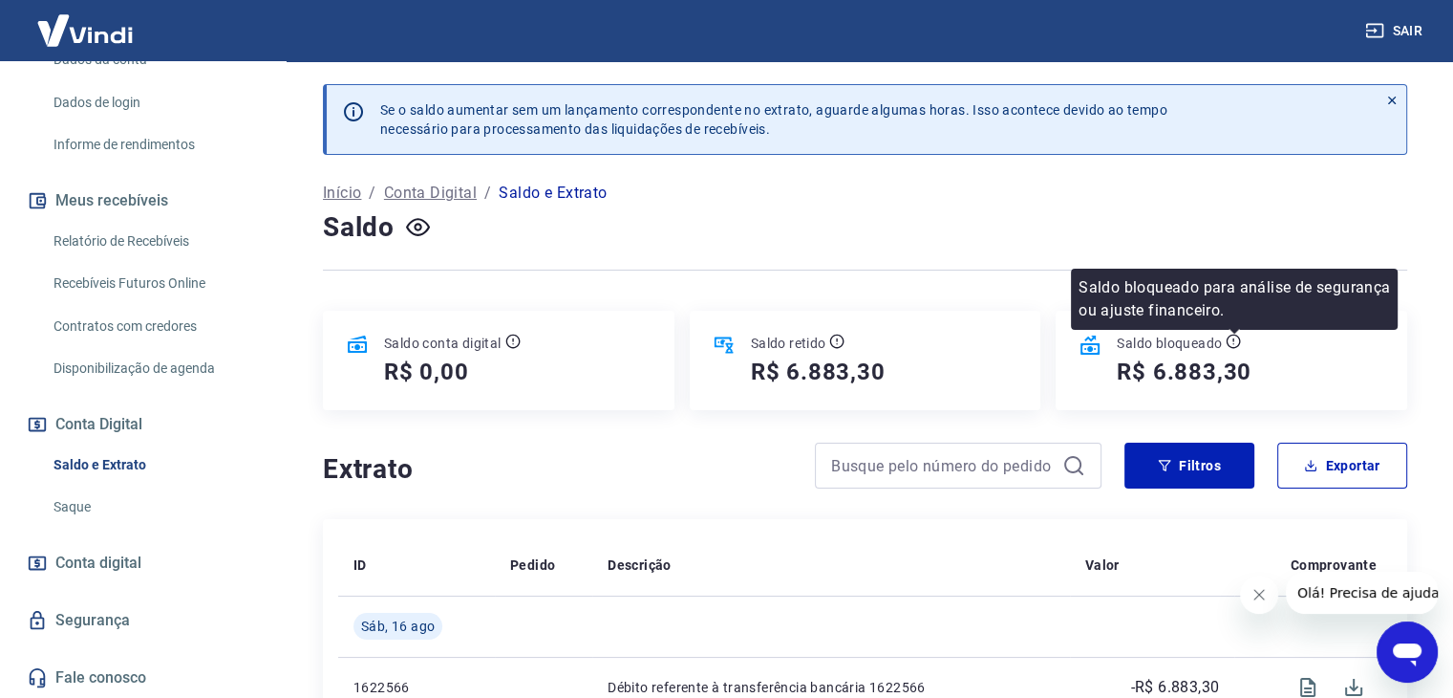
click at [1233, 344] on icon at bounding box center [1233, 341] width 15 height 15
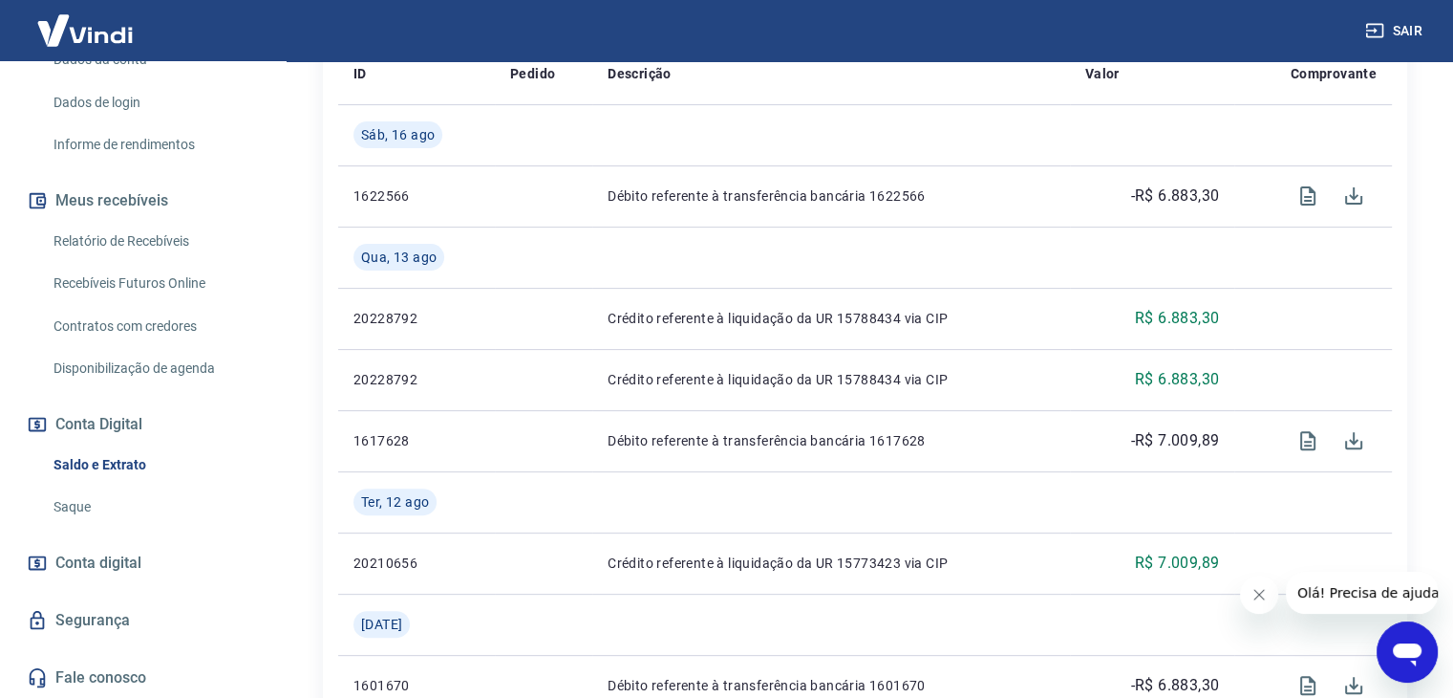
scroll to position [484, 0]
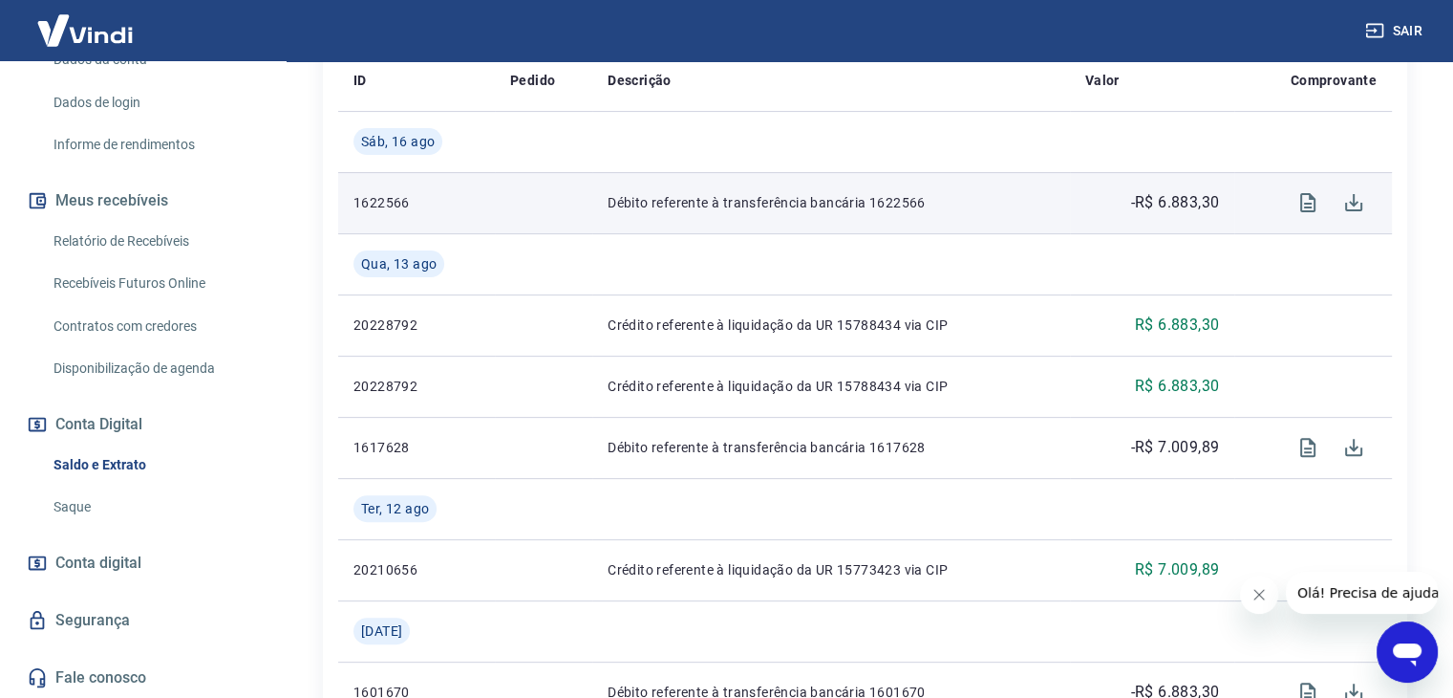
click at [739, 204] on p "Débito referente à transferência bancária 1622566" at bounding box center [831, 202] width 447 height 19
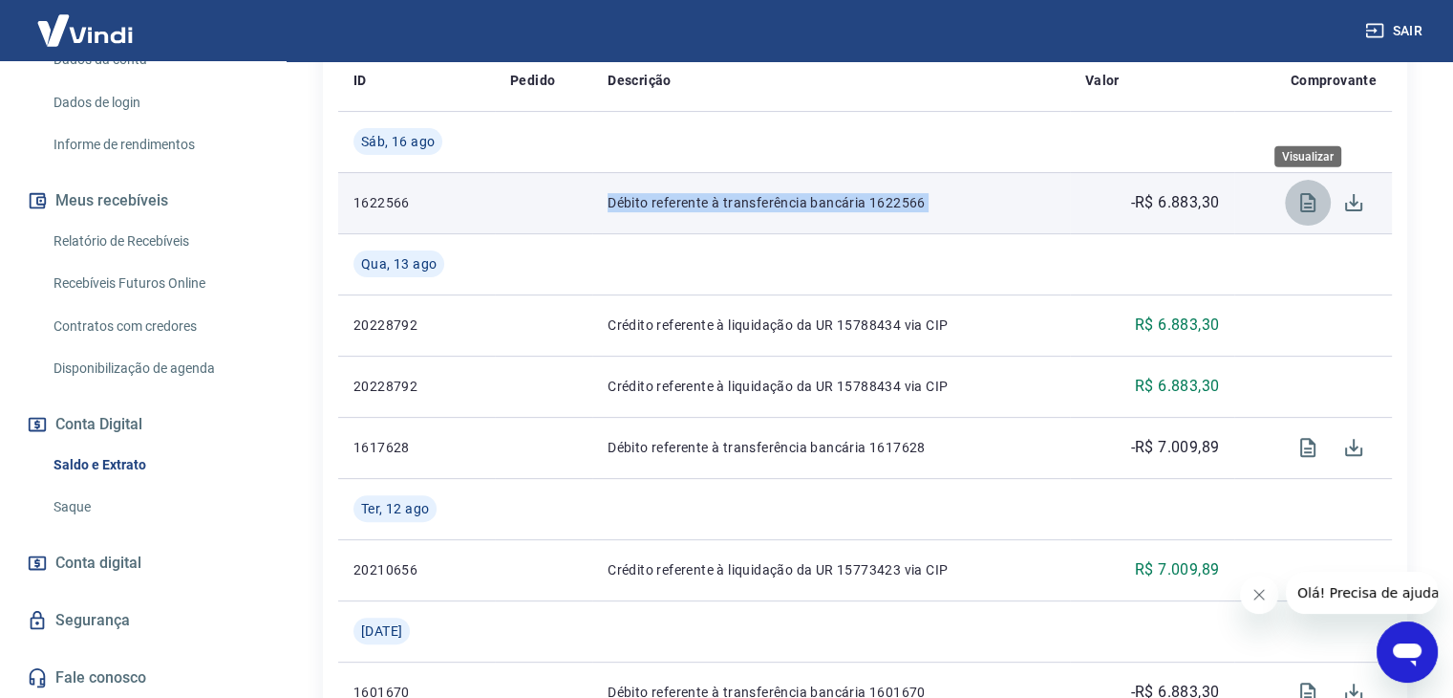
click at [1303, 210] on icon "Visualizar" at bounding box center [1308, 202] width 15 height 19
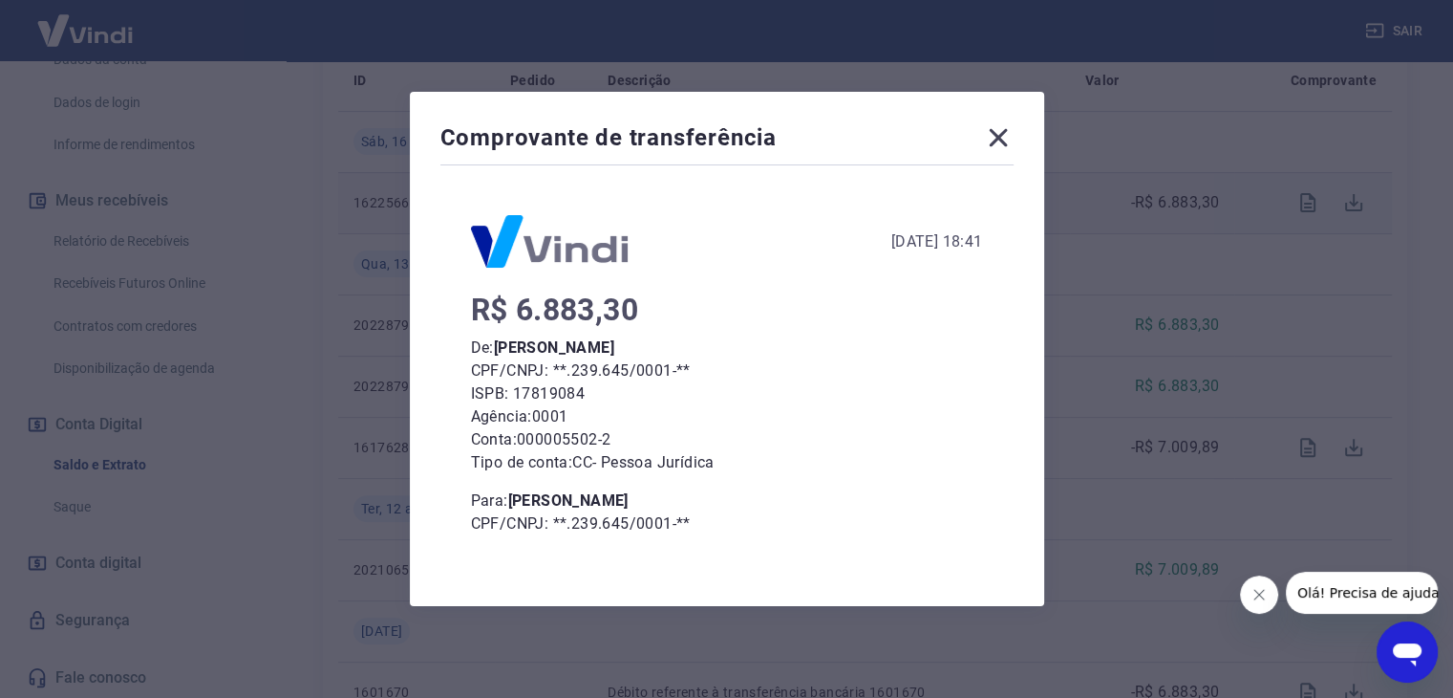
scroll to position [5, 0]
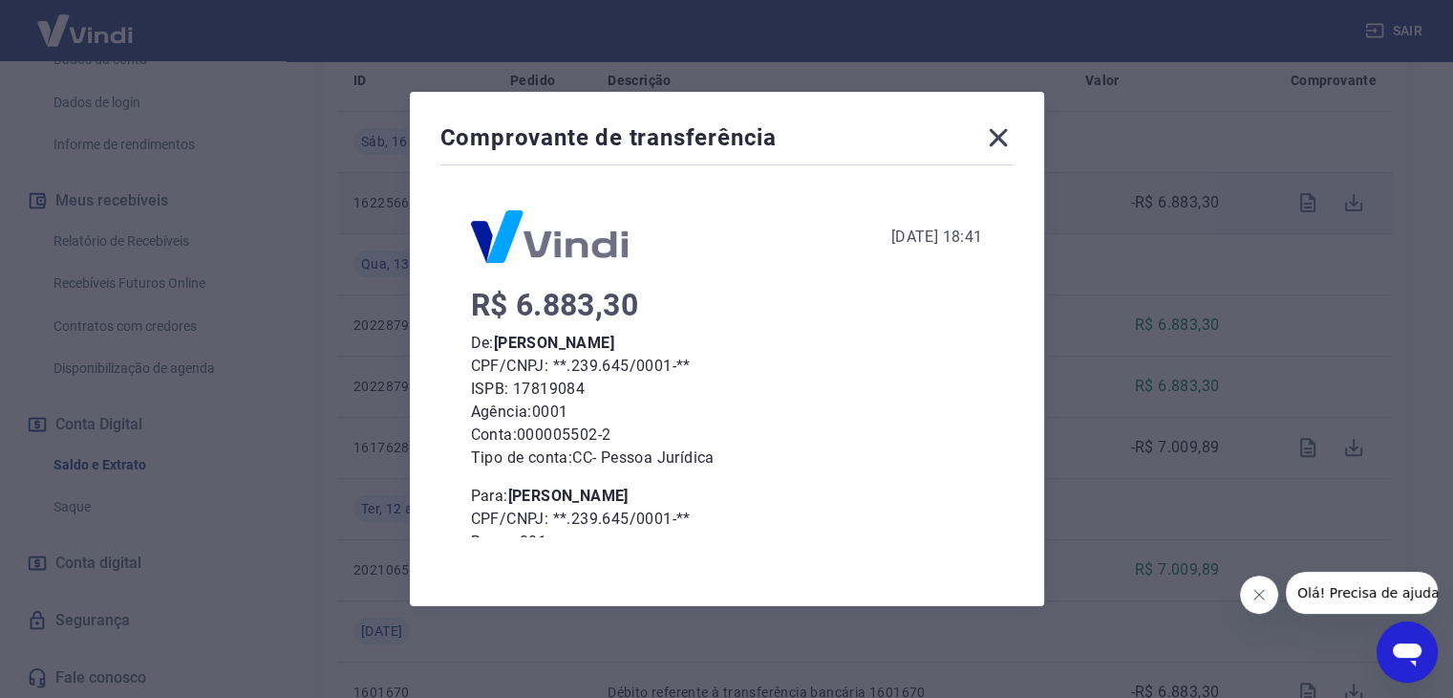
click at [892, 240] on div "[DATE] 18:41" at bounding box center [938, 237] width 92 height 23
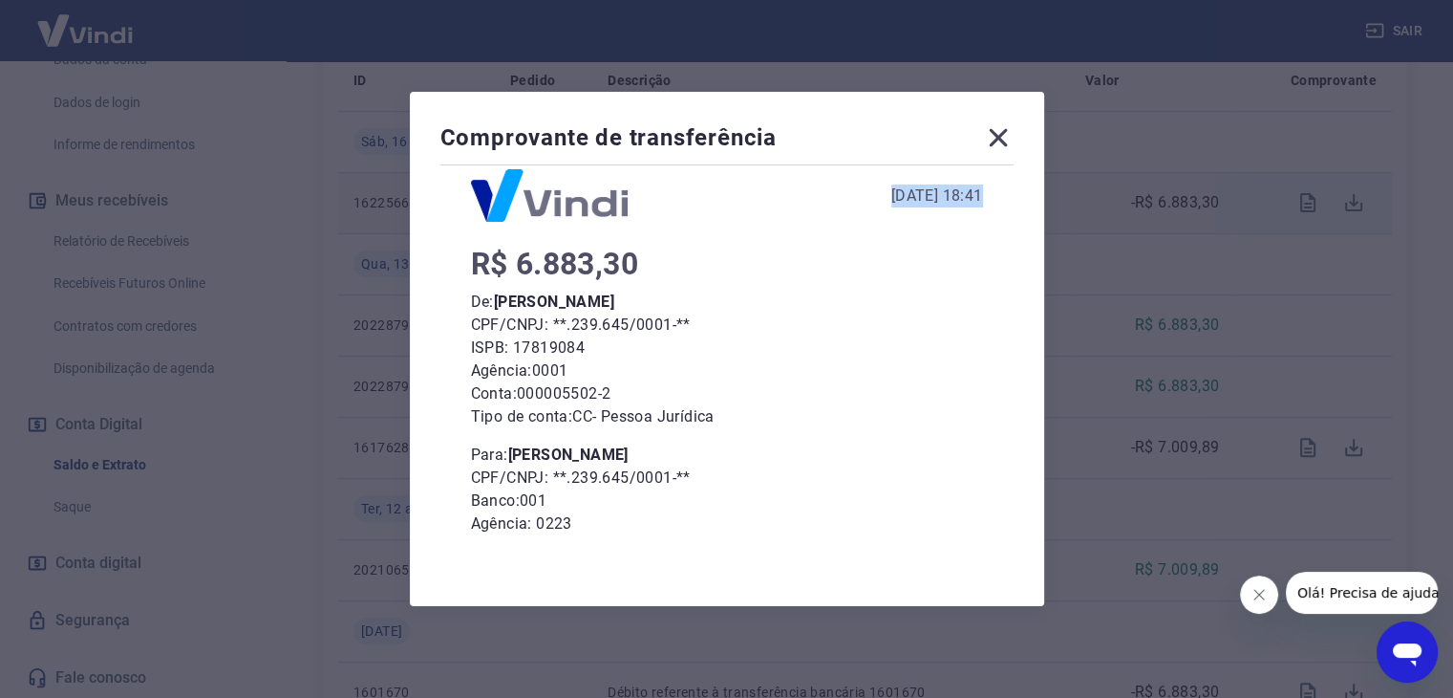
scroll to position [0, 0]
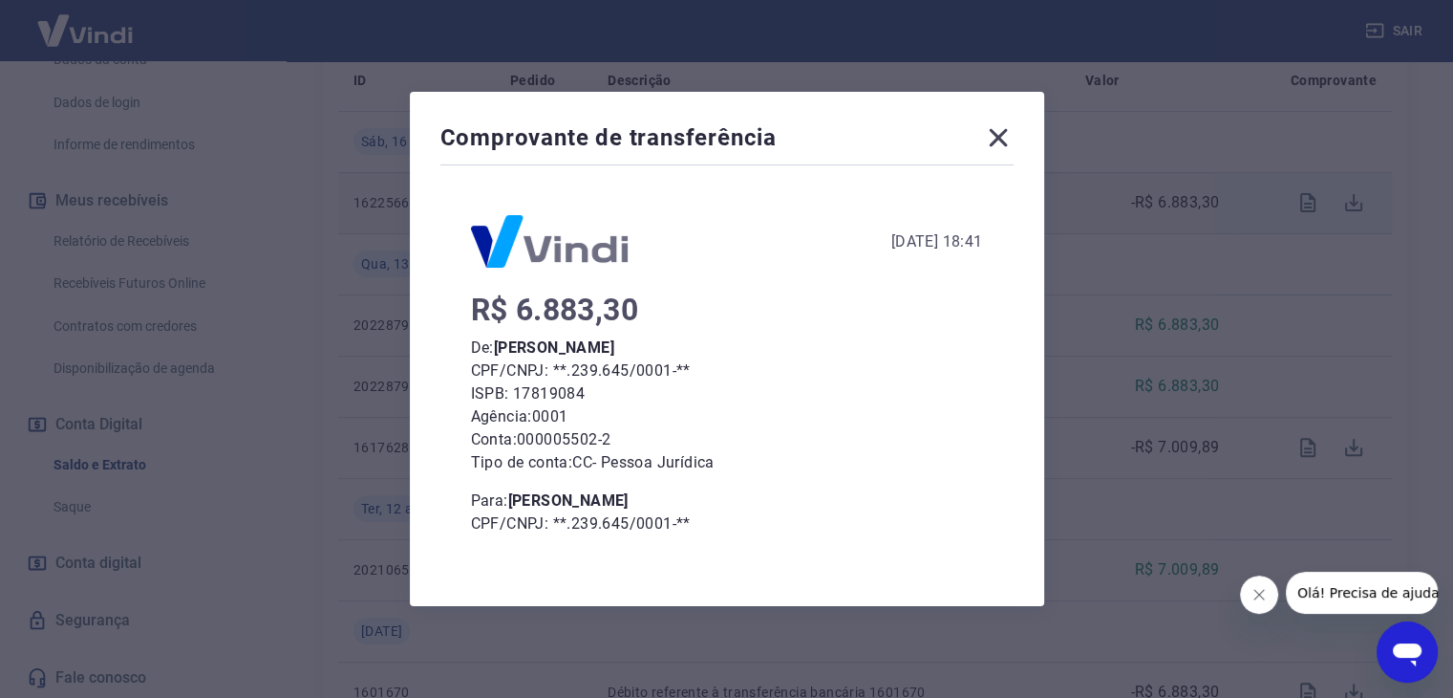
click at [1008, 124] on icon at bounding box center [998, 137] width 31 height 31
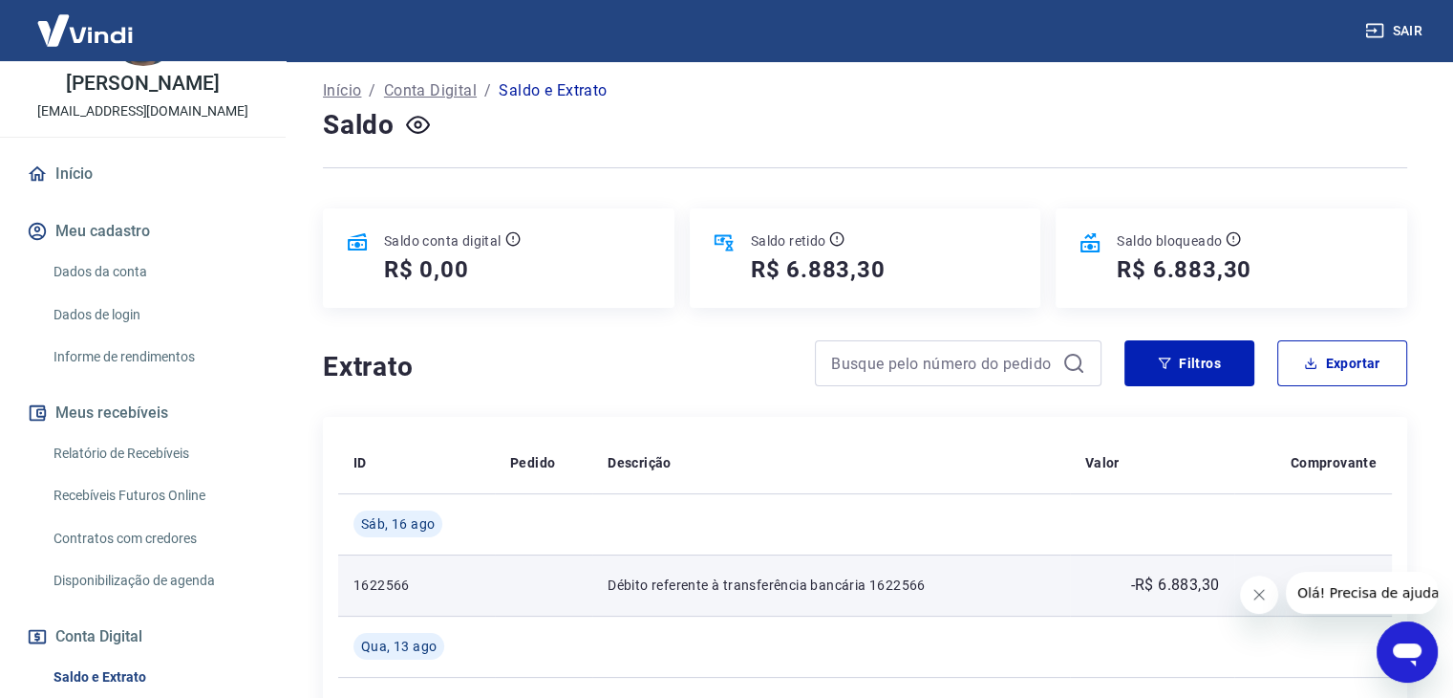
scroll to position [191, 0]
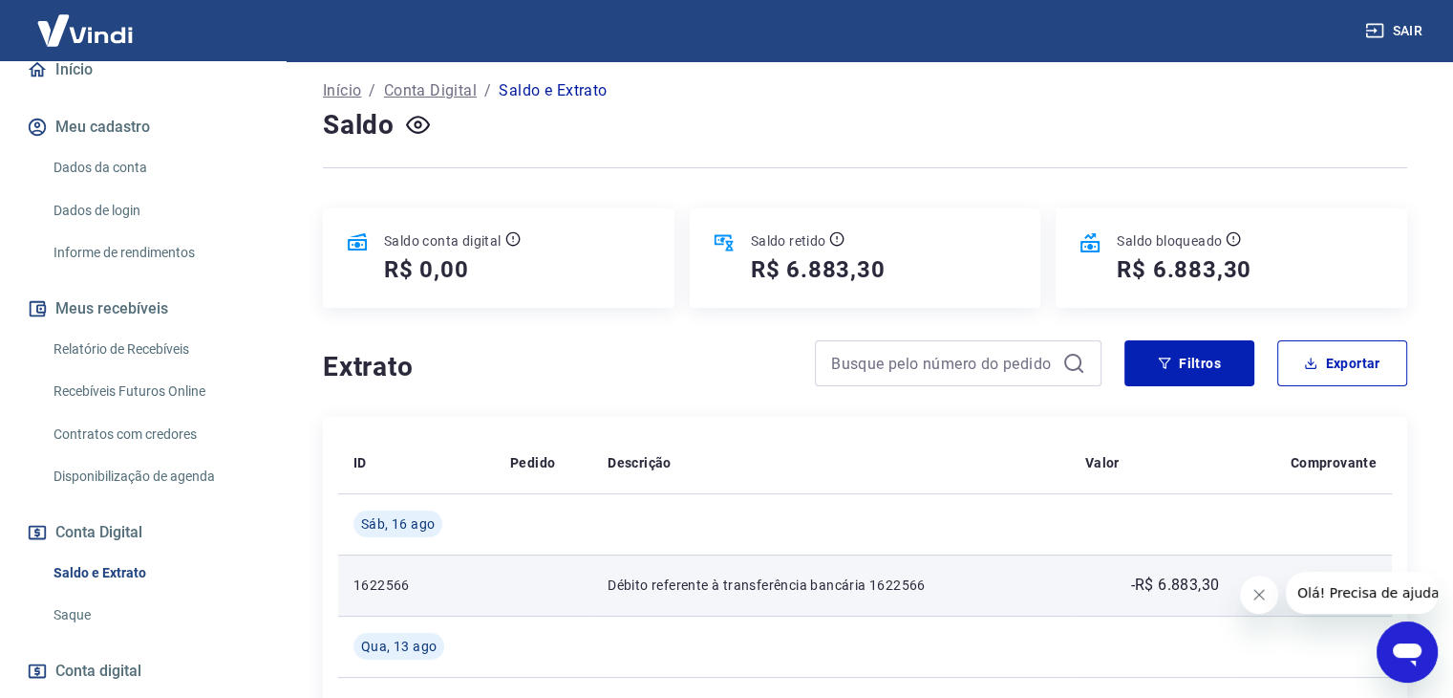
click at [126, 352] on link "Relatório de Recebíveis" at bounding box center [154, 349] width 217 height 39
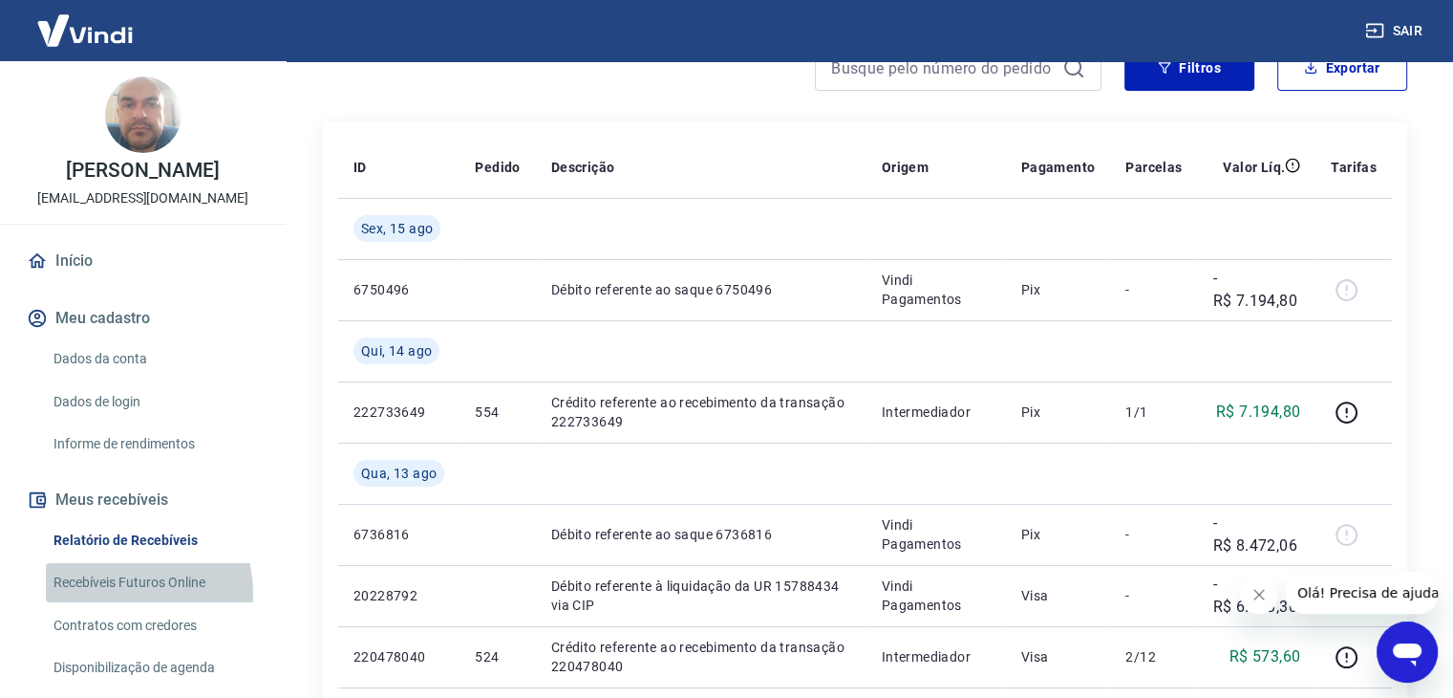
click at [112, 592] on link "Recebíveis Futuros Online" at bounding box center [154, 582] width 217 height 39
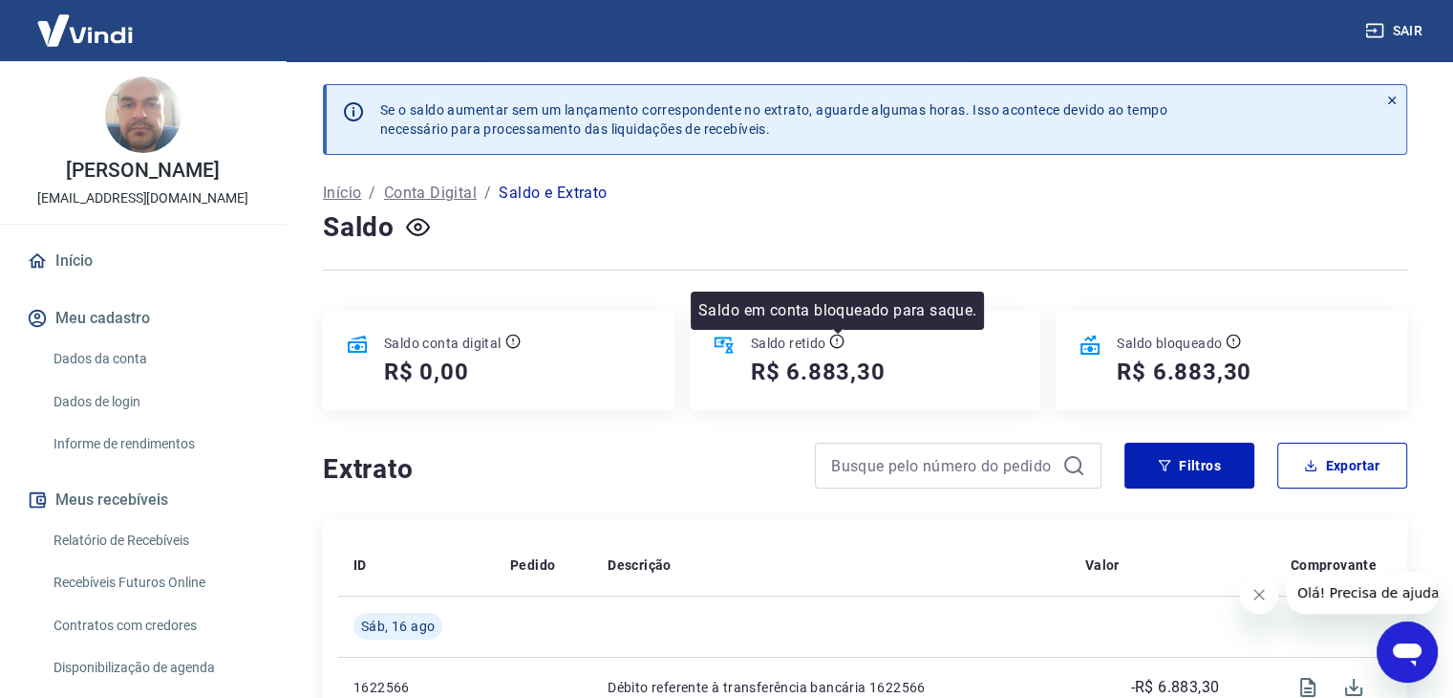
click at [839, 347] on icon at bounding box center [837, 341] width 14 height 14
click at [856, 397] on div "Saldo retido R$ 6.883,30" at bounding box center [866, 360] width 352 height 99
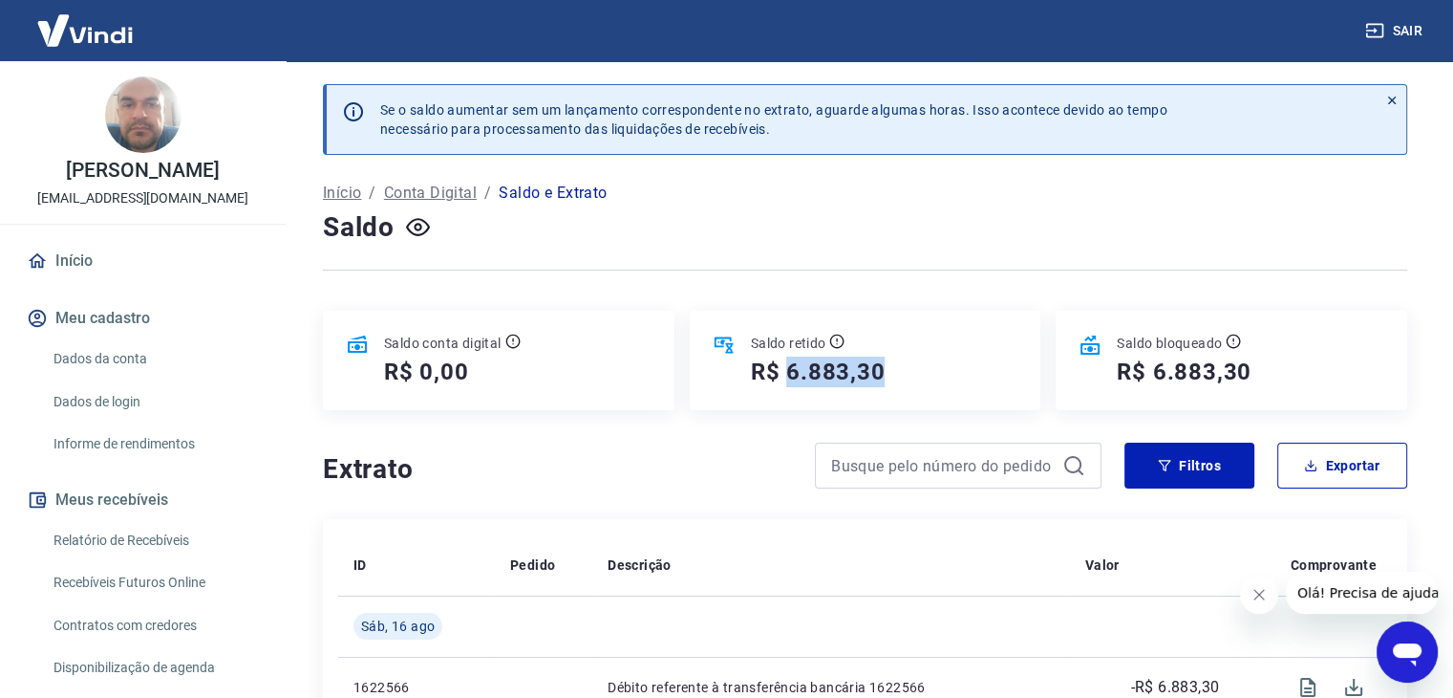
click at [856, 397] on div "Saldo retido R$ 6.883,30" at bounding box center [866, 360] width 352 height 99
click at [856, 395] on div "Saldo retido R$ 6.883,30" at bounding box center [866, 360] width 352 height 99
click at [1145, 377] on h5 "R$ 6.883,30" at bounding box center [1184, 371] width 135 height 31
click at [1180, 377] on h5 "R$ 6.883,30" at bounding box center [1184, 371] width 135 height 31
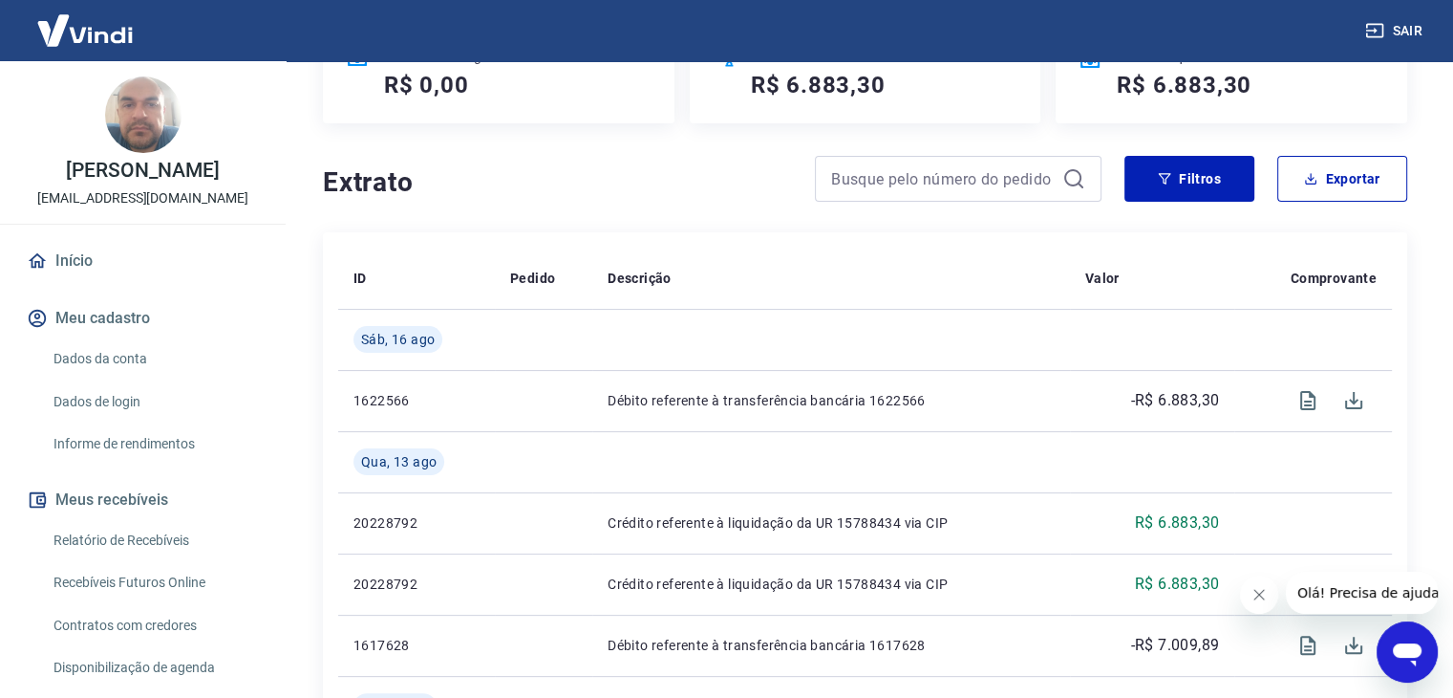
scroll to position [478, 0]
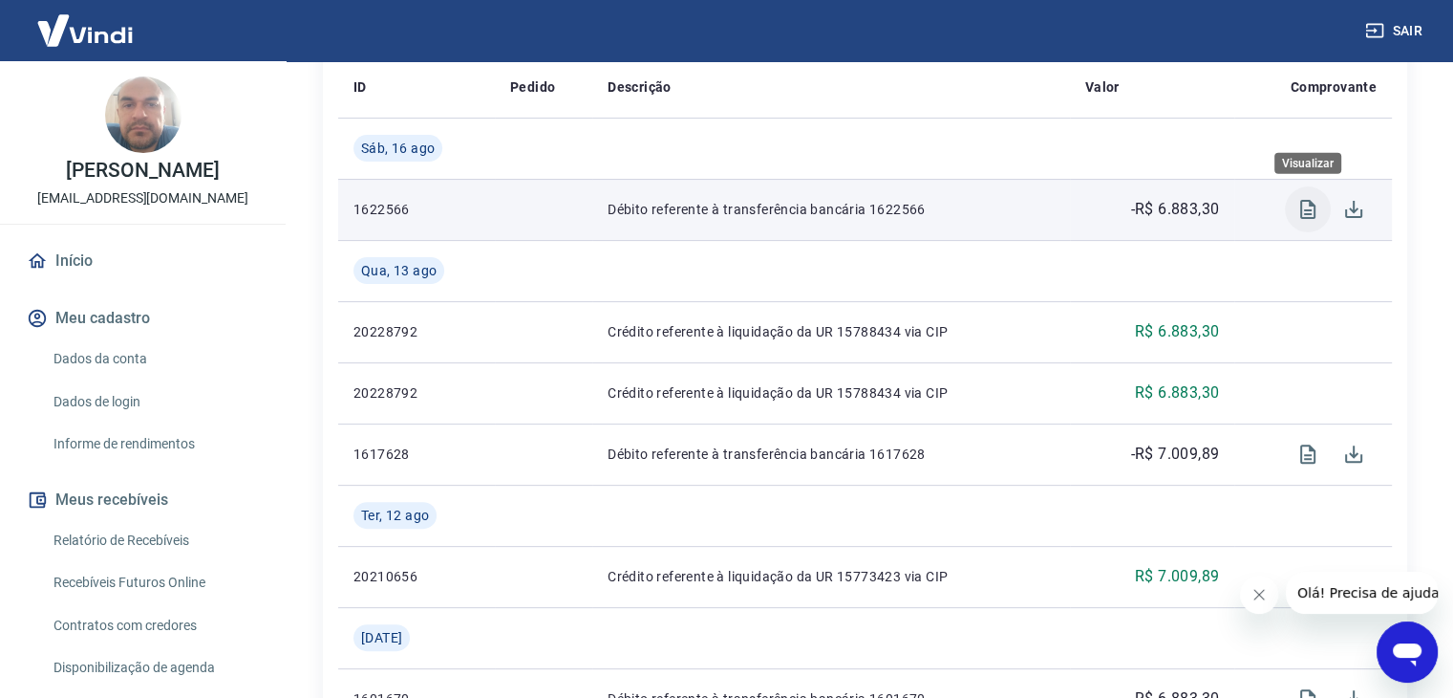
click at [1306, 218] on icon "Visualizar" at bounding box center [1308, 209] width 15 height 19
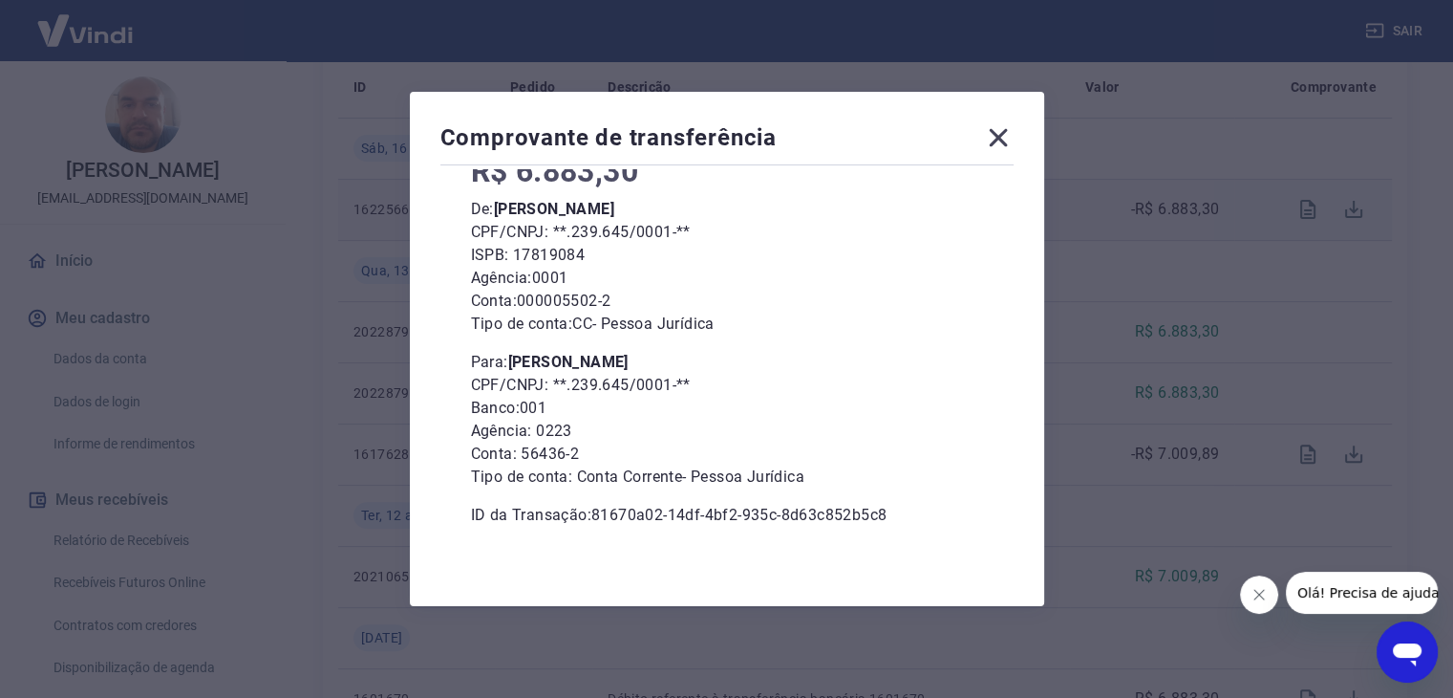
scroll to position [143, 0]
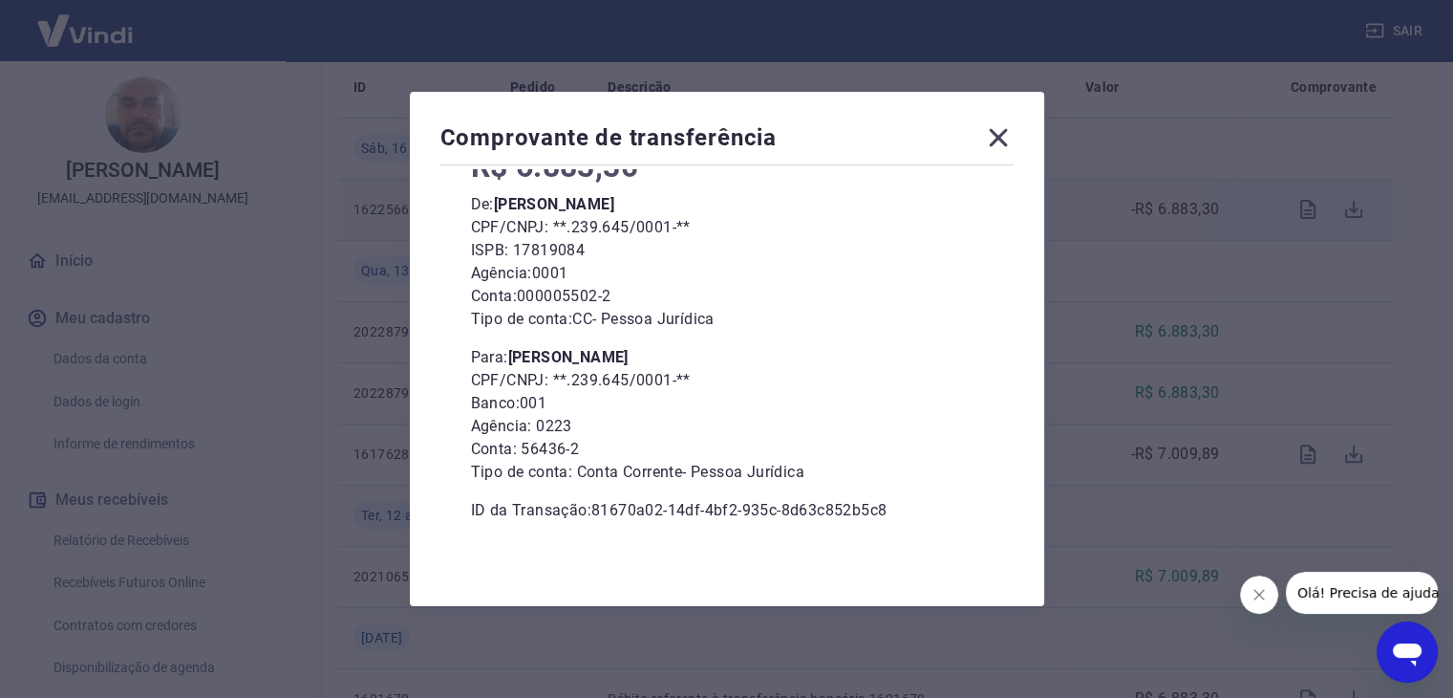
click at [993, 145] on div "Comprovante de transferência" at bounding box center [727, 141] width 573 height 38
click at [1004, 145] on icon at bounding box center [998, 137] width 31 height 31
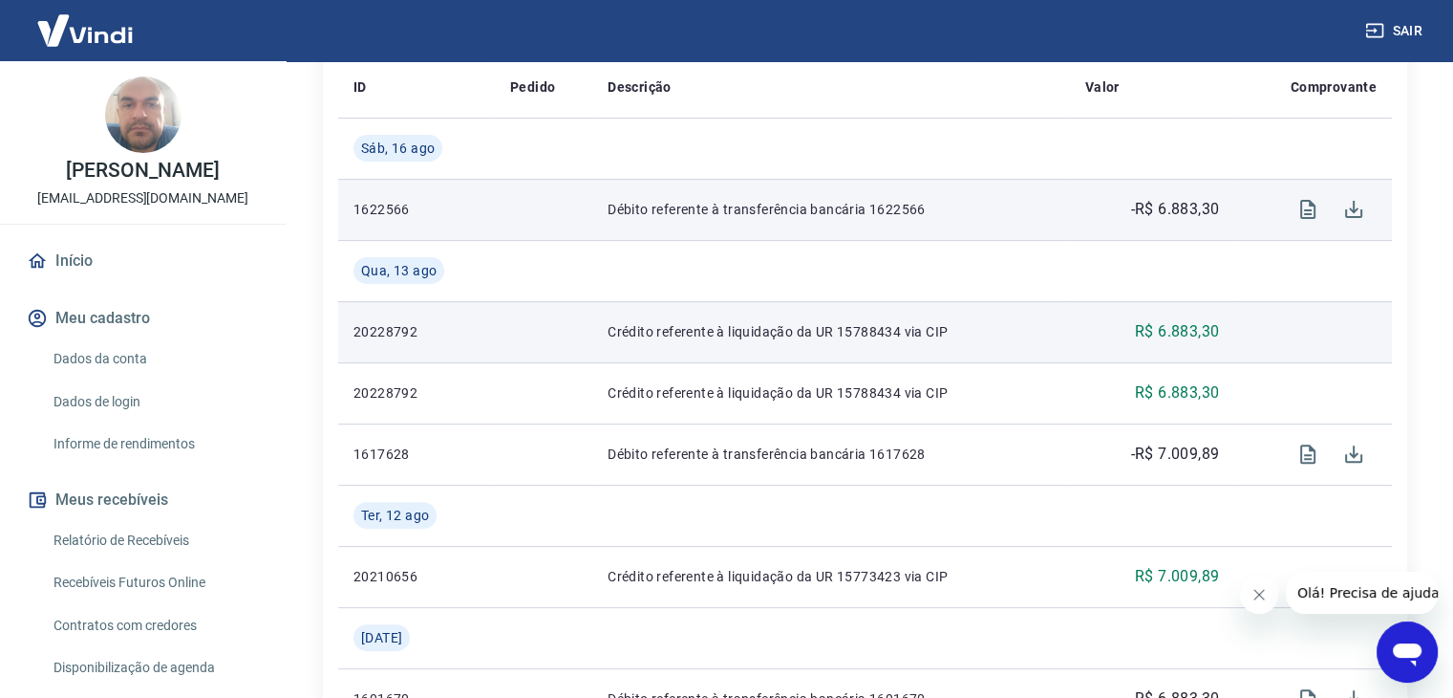
scroll to position [96, 0]
